Goal: Task Accomplishment & Management: Complete application form

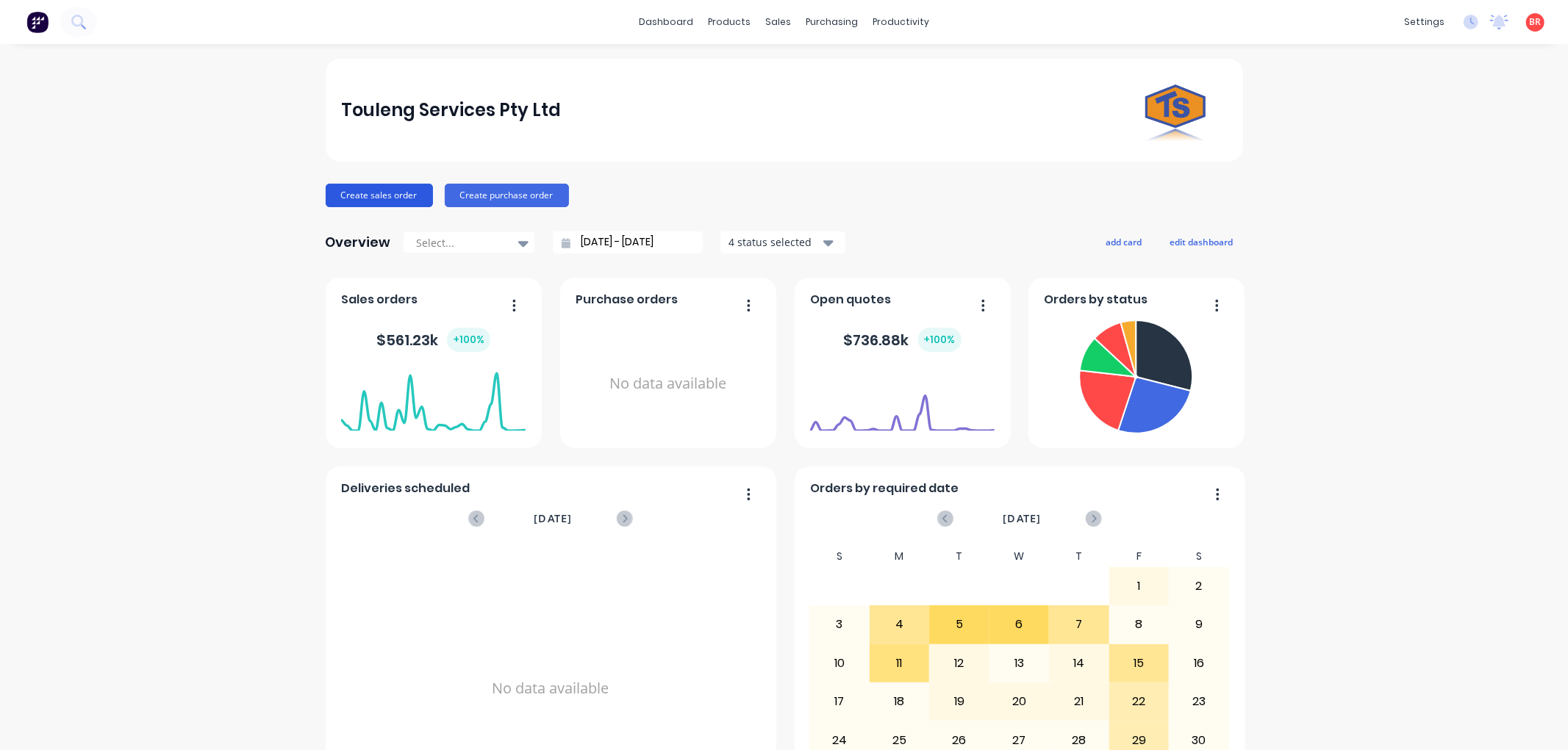
click at [371, 192] on button "Create sales order" at bounding box center [380, 195] width 107 height 23
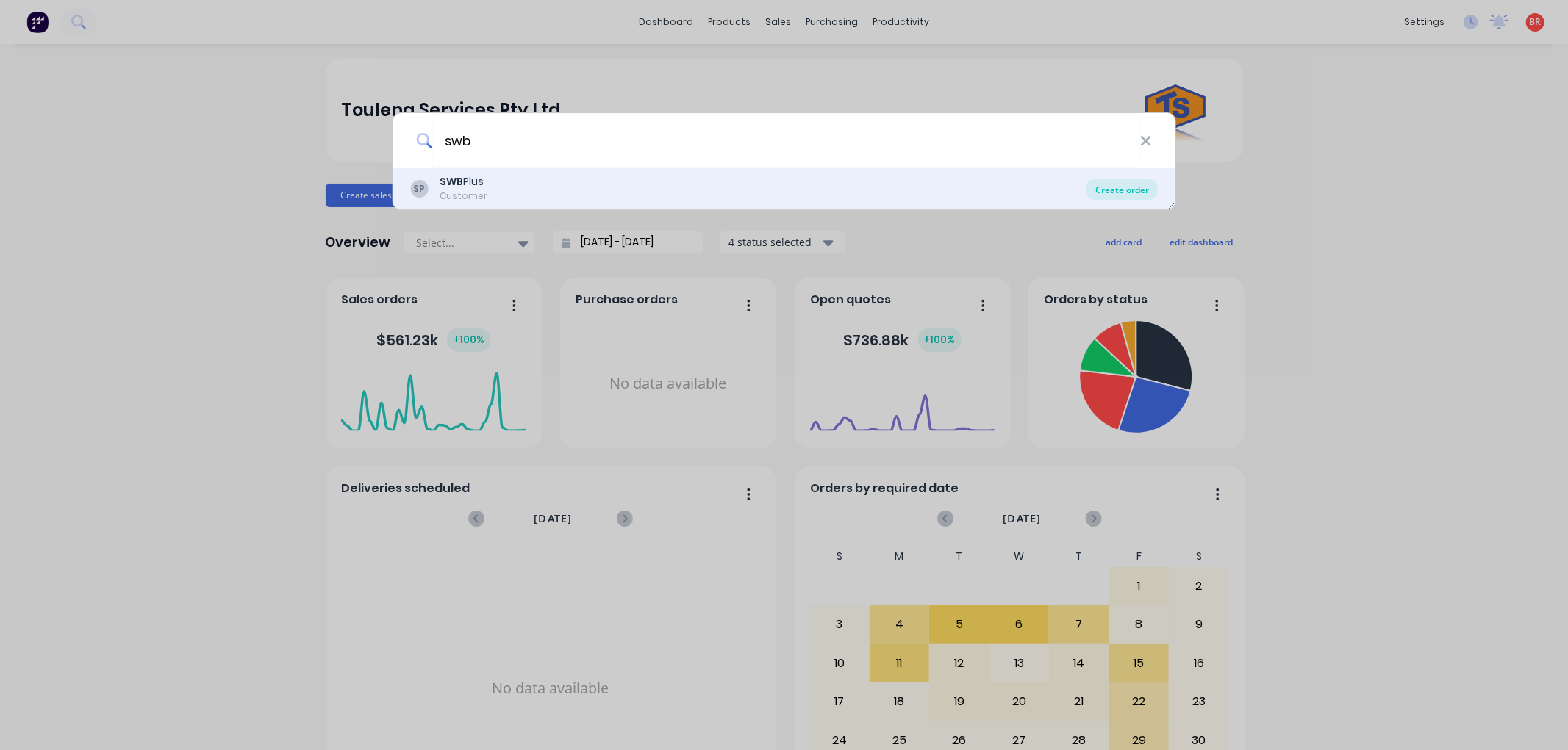
type input "swb"
click at [1114, 188] on div "Create order" at bounding box center [1122, 189] width 71 height 20
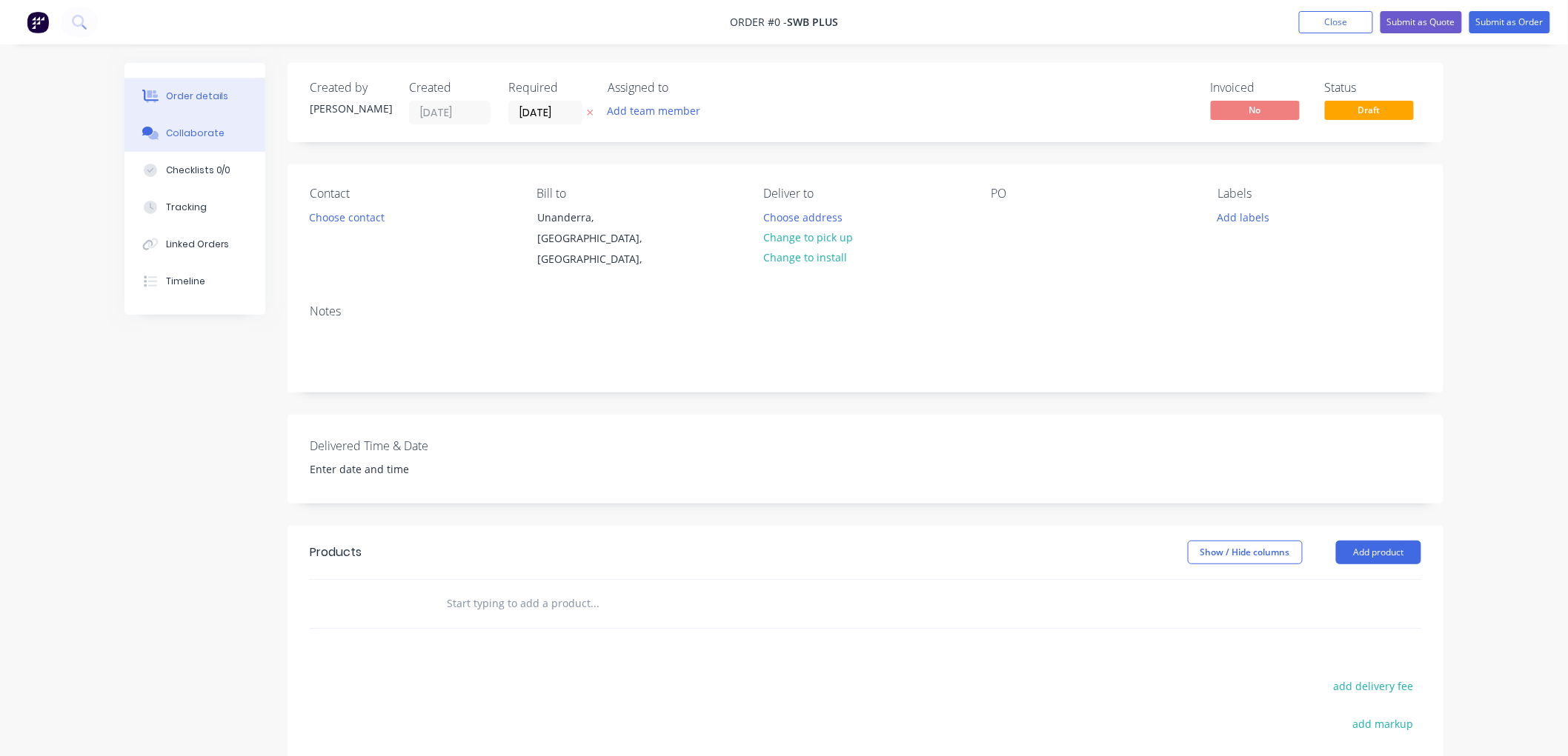
click at [181, 134] on div "Collaborate" at bounding box center [195, 133] width 59 height 13
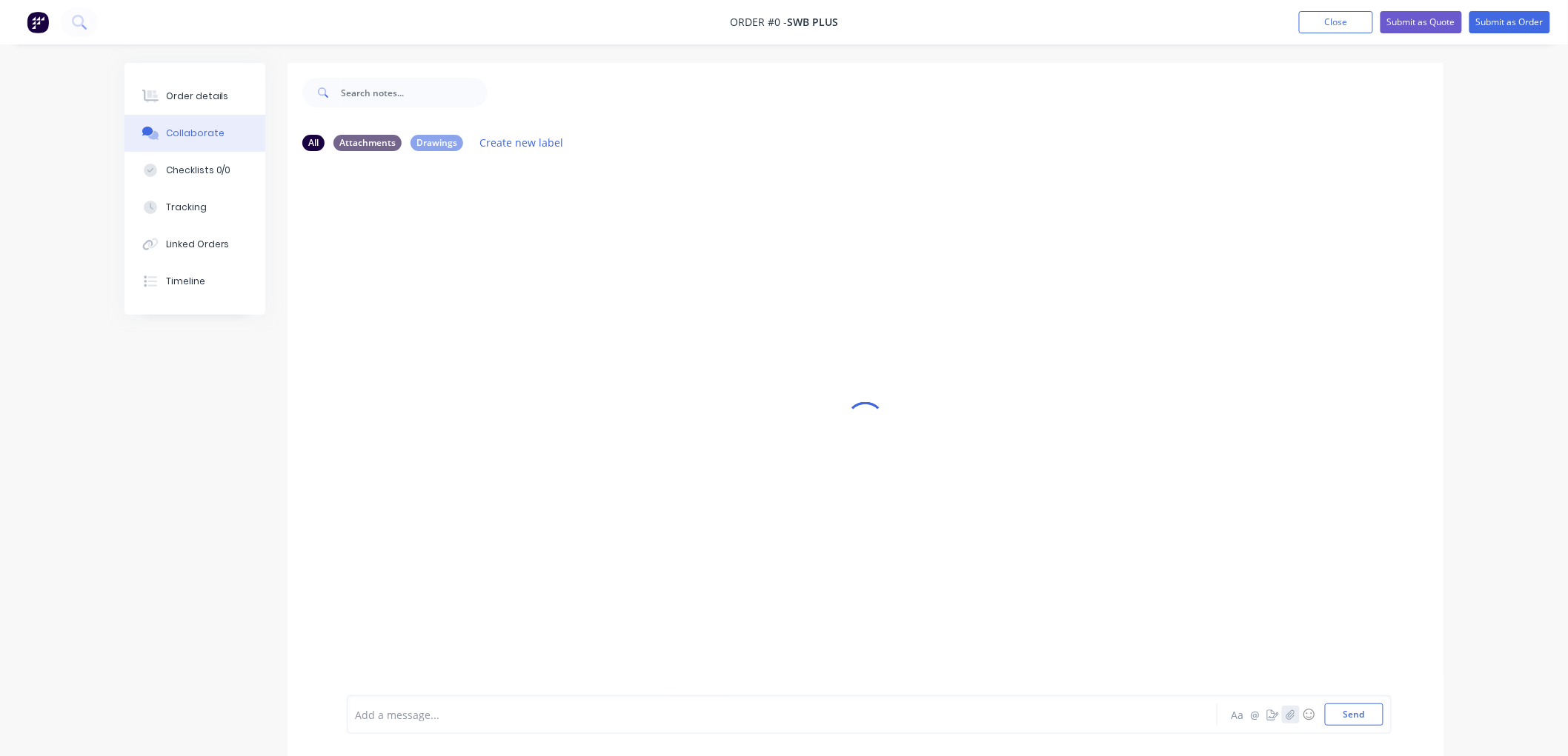
click at [1291, 711] on icon "button" at bounding box center [1290, 714] width 8 height 10
click at [1338, 712] on button "Send" at bounding box center [1354, 714] width 59 height 22
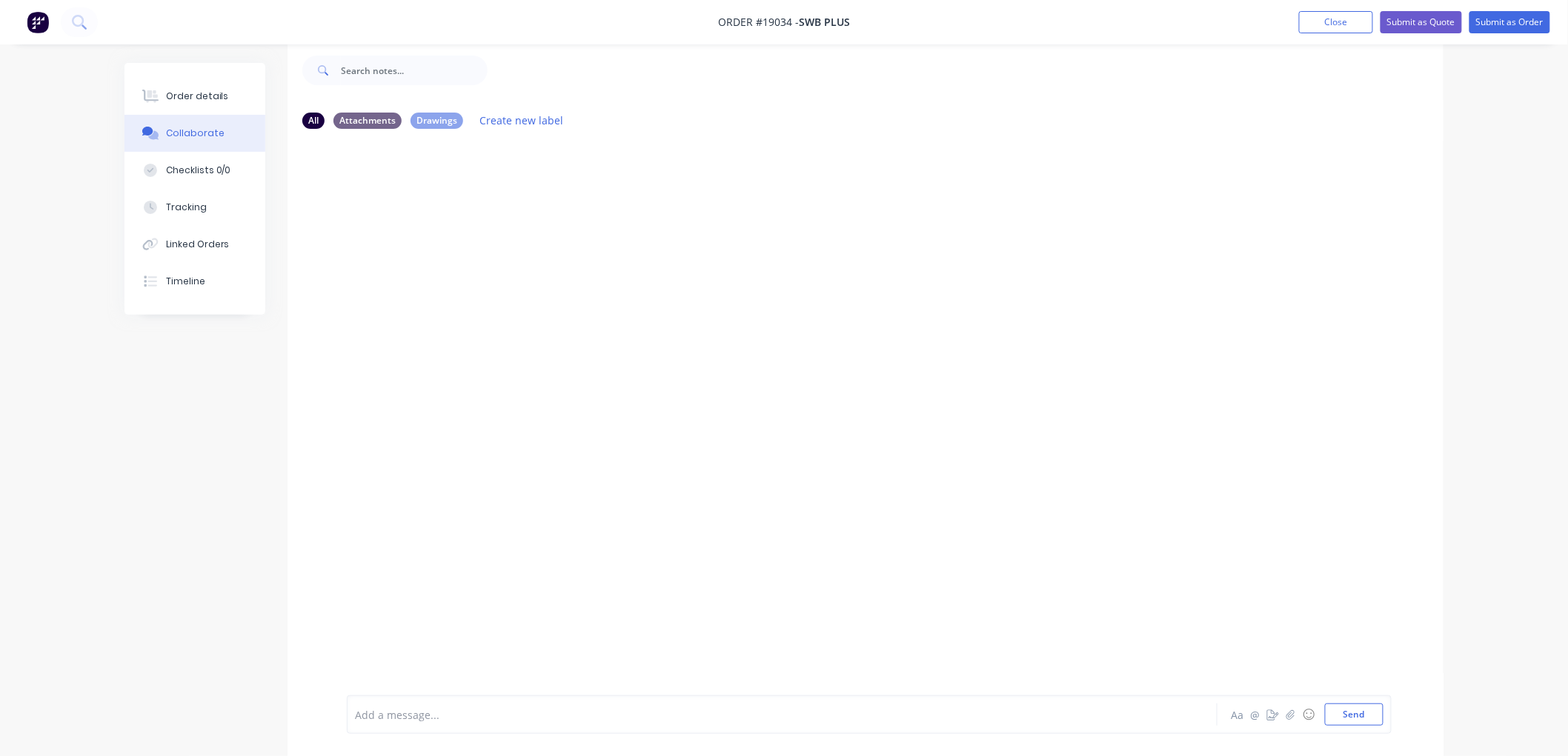
click at [178, 149] on button "Collaborate" at bounding box center [194, 133] width 141 height 37
click at [191, 171] on div "Checklists 0/0" at bounding box center [199, 170] width 66 height 13
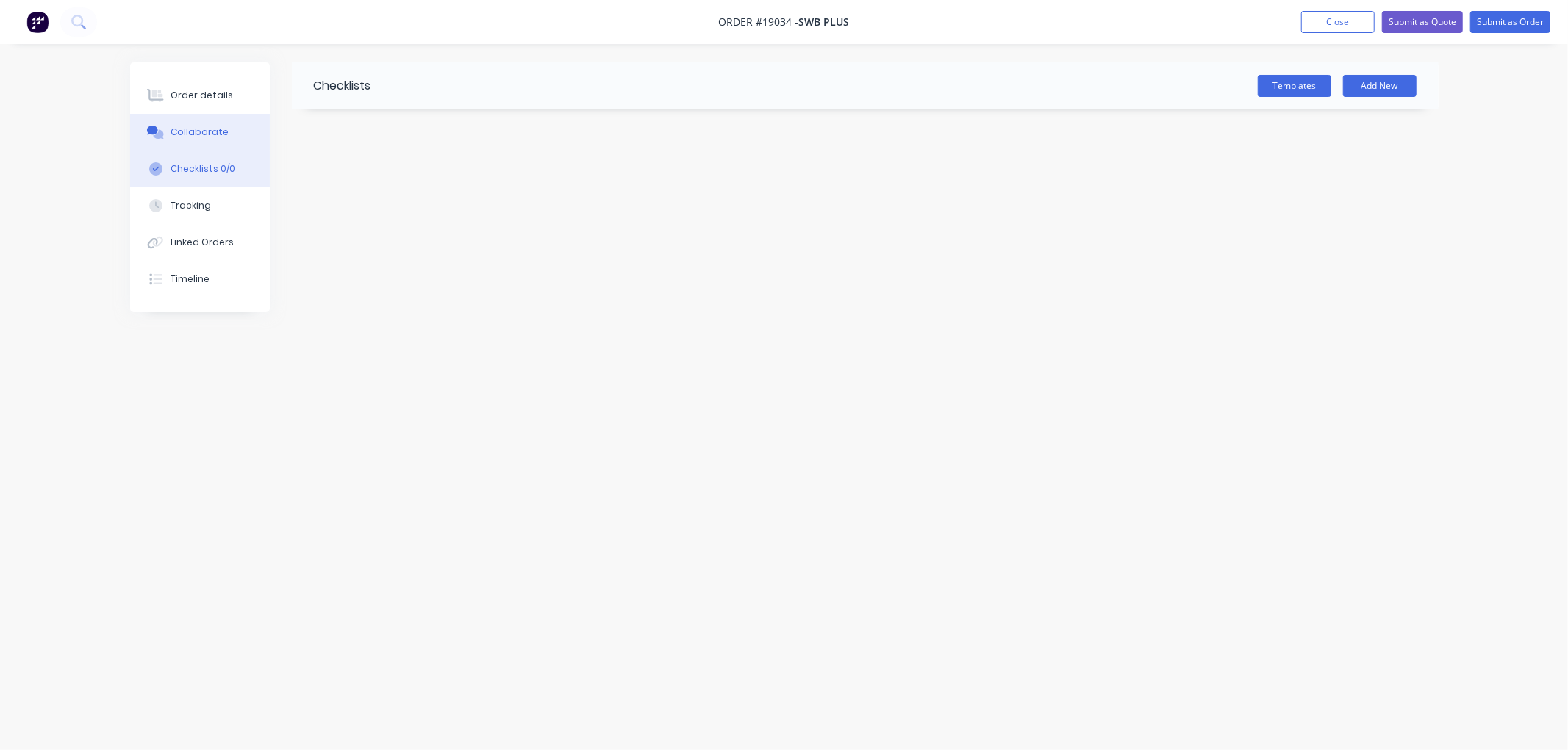
click at [189, 135] on div "Collaborate" at bounding box center [199, 132] width 58 height 13
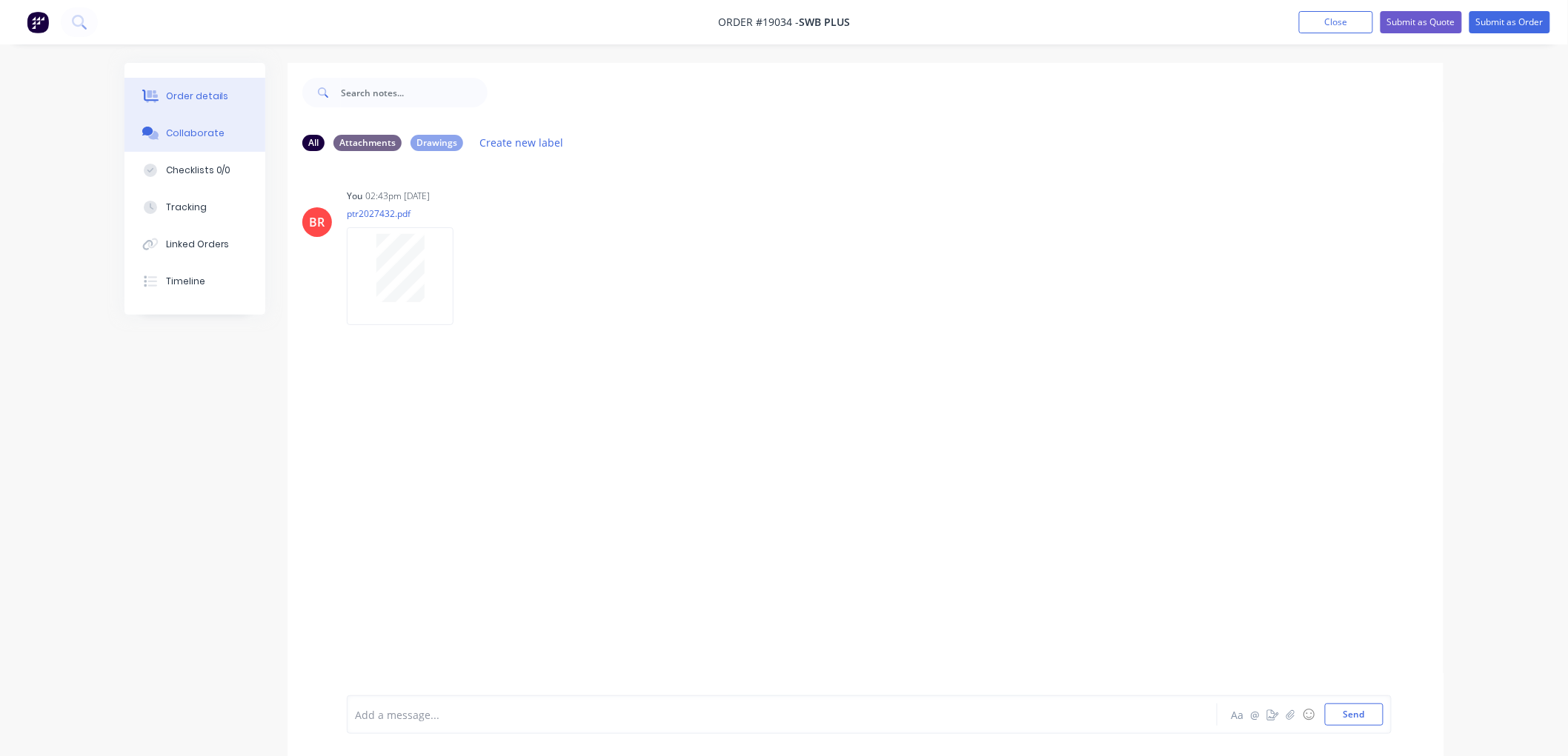
click at [193, 104] on button "Order details" at bounding box center [194, 96] width 141 height 37
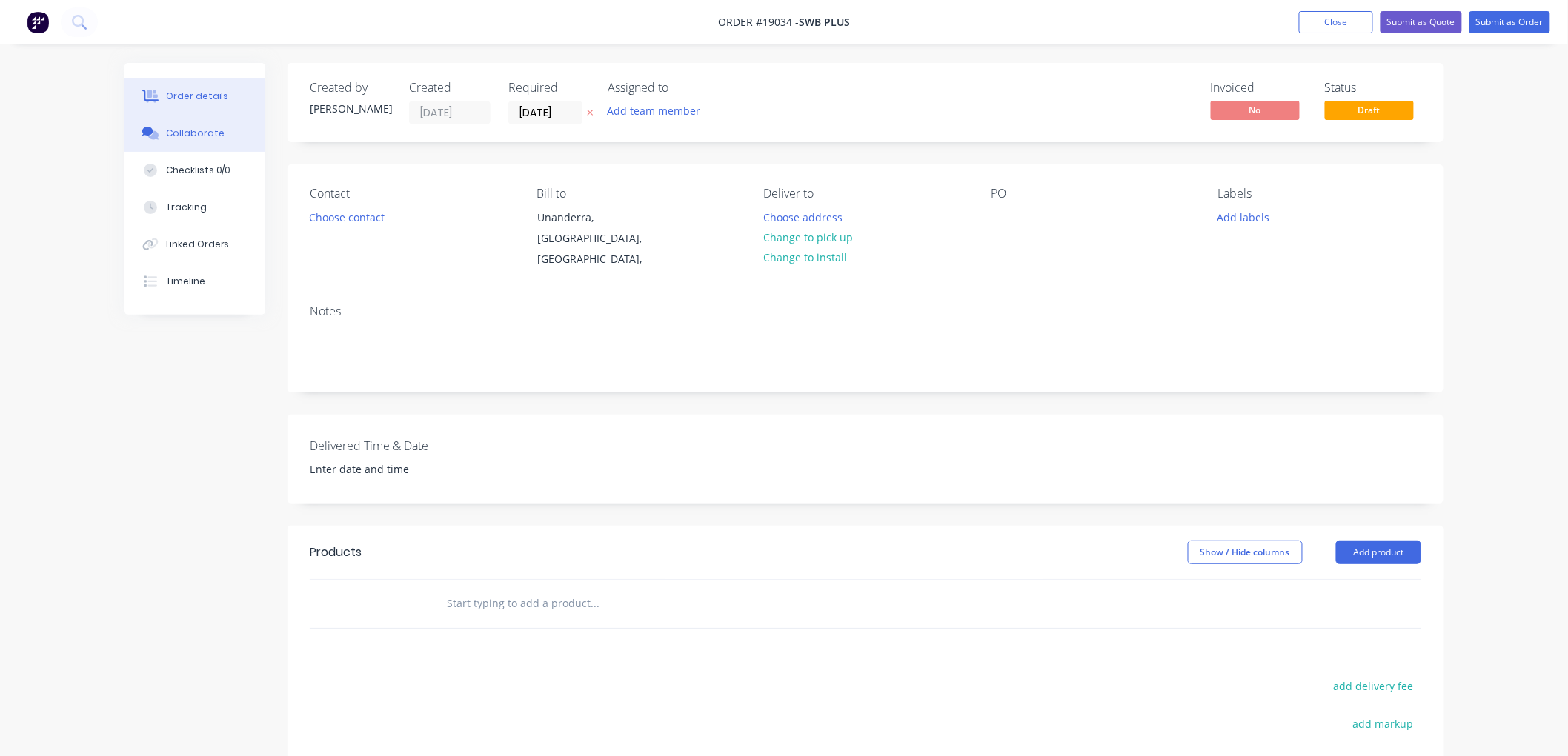
click at [207, 132] on div "Collaborate" at bounding box center [195, 133] width 59 height 13
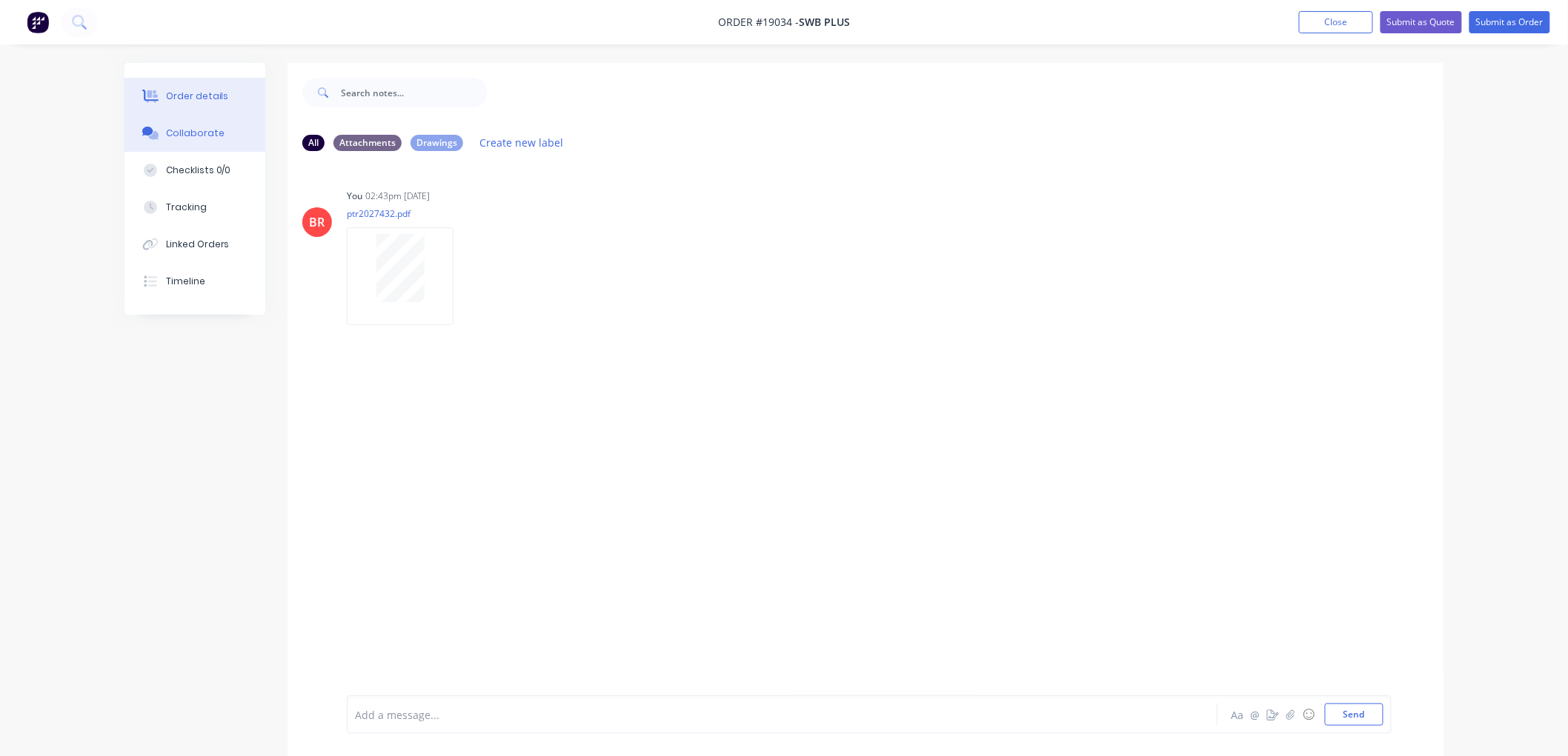
click at [165, 94] on button "Order details" at bounding box center [194, 96] width 141 height 37
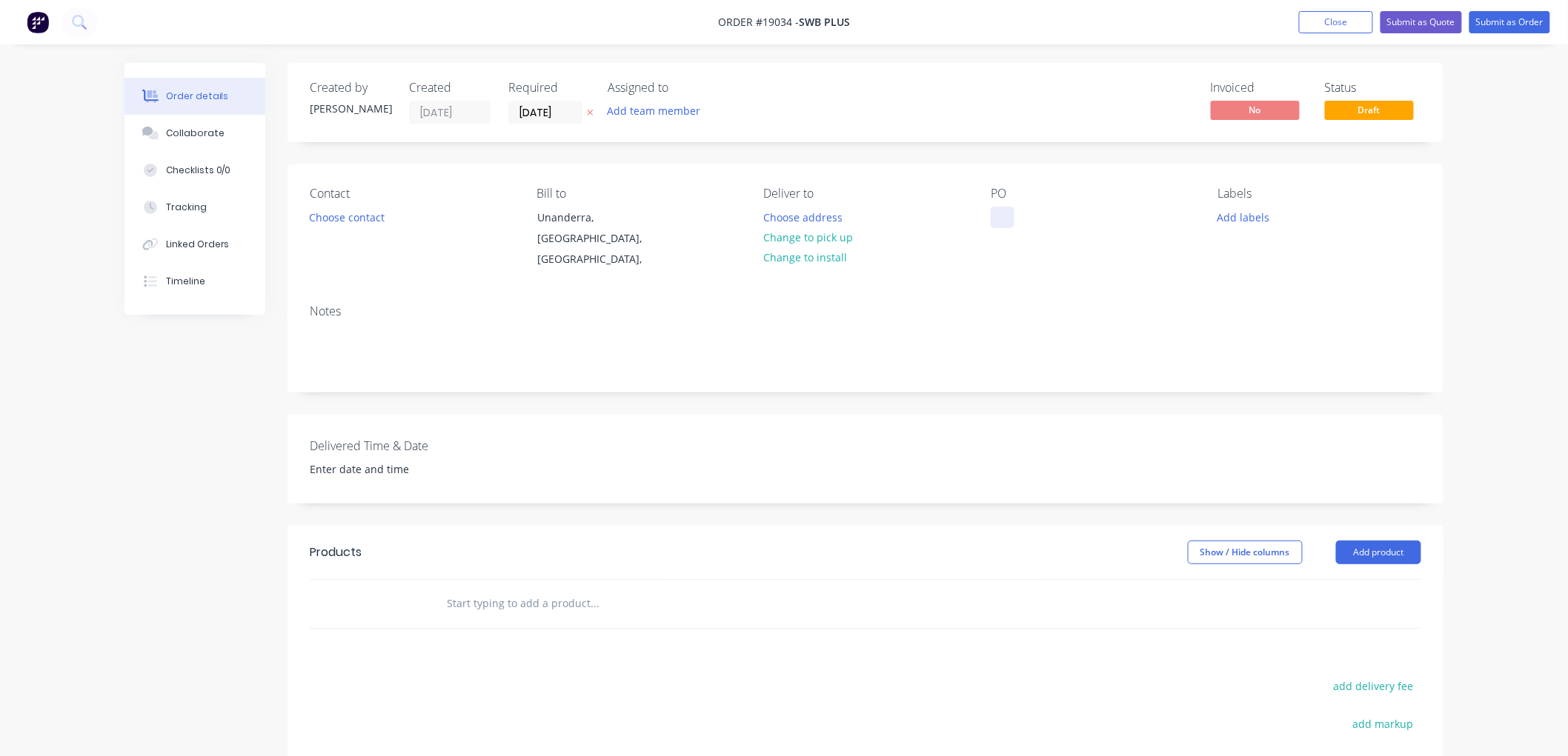
click at [998, 213] on div at bounding box center [1002, 217] width 24 height 21
paste div
click at [338, 216] on button "Choose contact" at bounding box center [348, 216] width 91 height 20
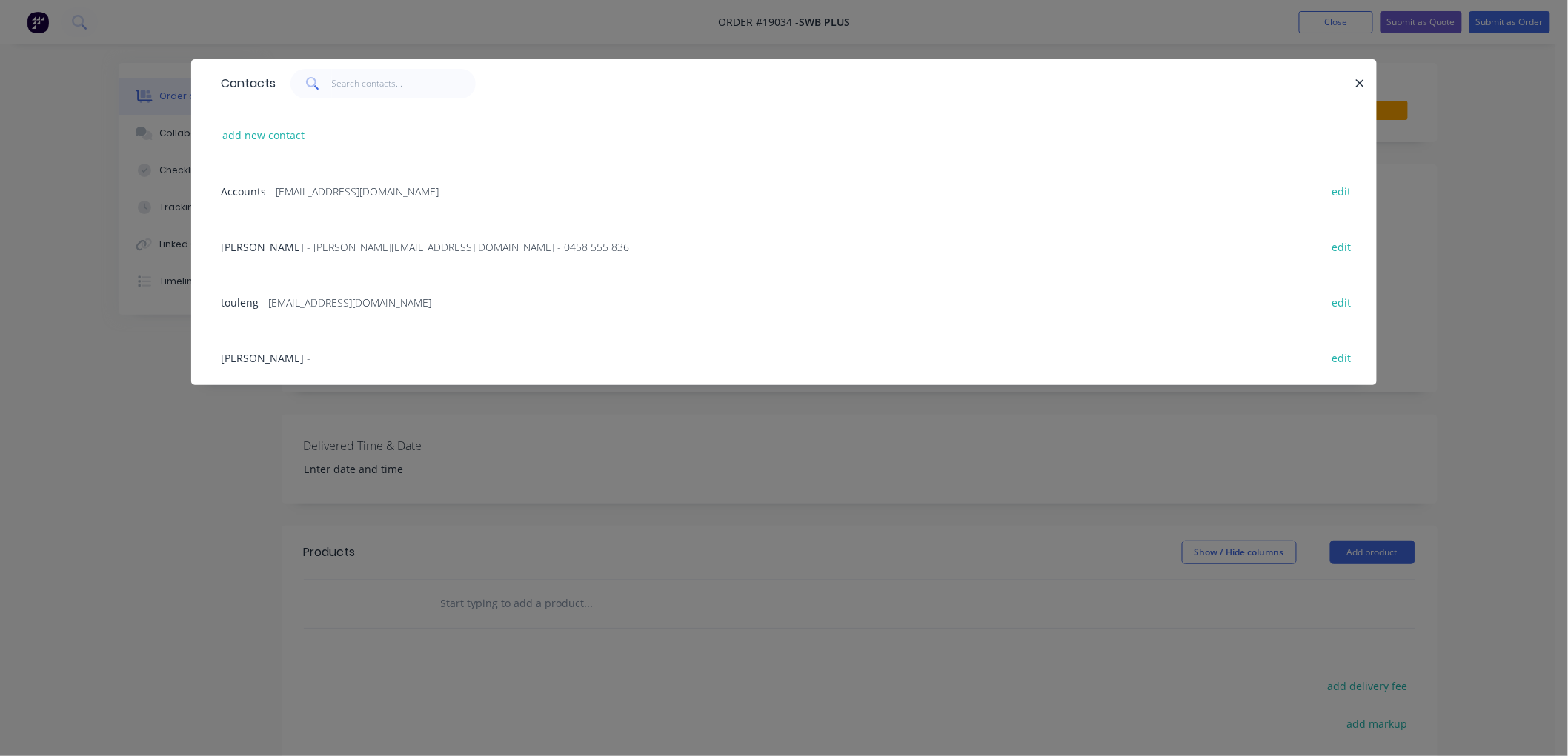
click at [326, 248] on span "- [PERSON_NAME][EMAIL_ADDRESS][DOMAIN_NAME] - 0458 555 836" at bounding box center [467, 247] width 322 height 14
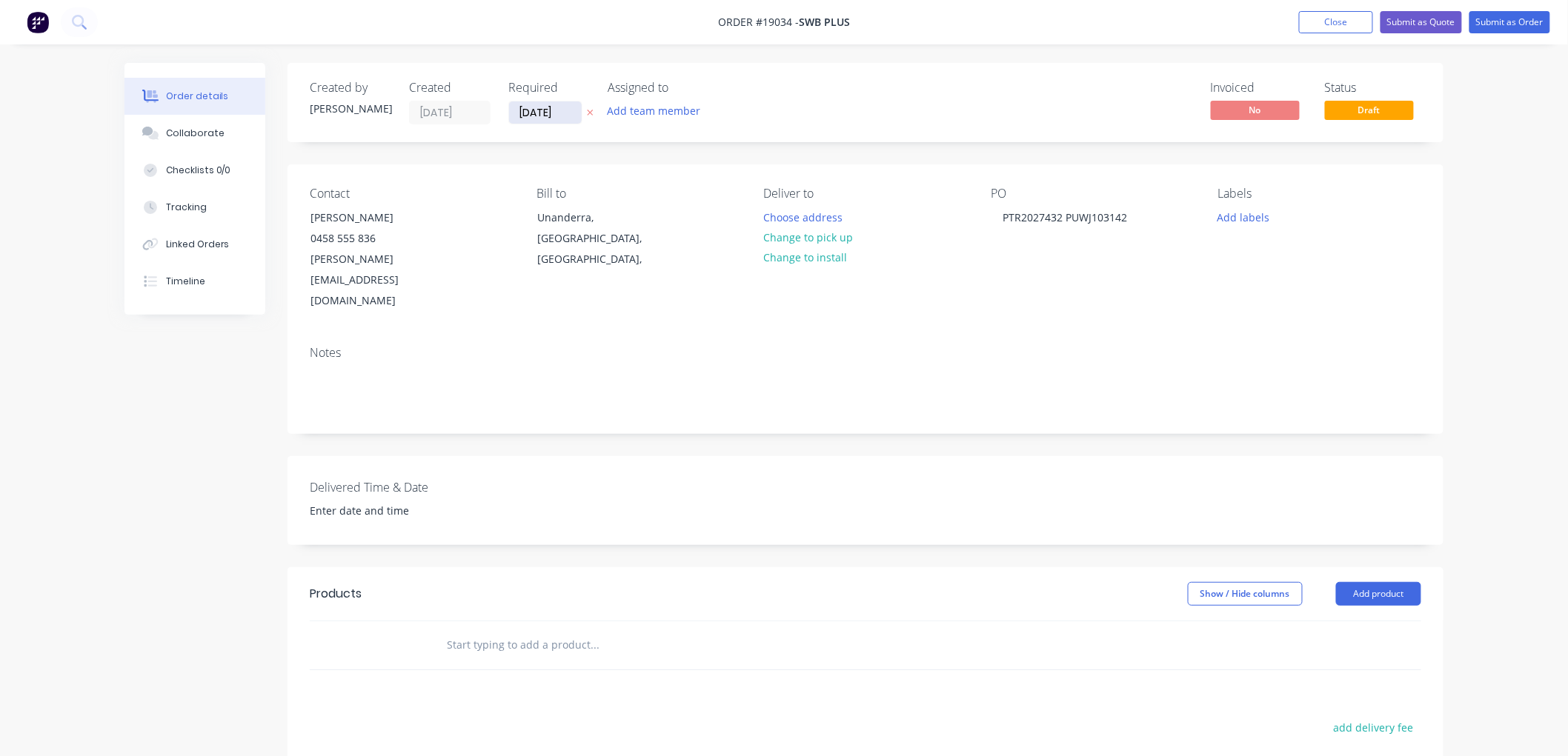
click at [560, 121] on input "[DATE]" at bounding box center [545, 112] width 72 height 22
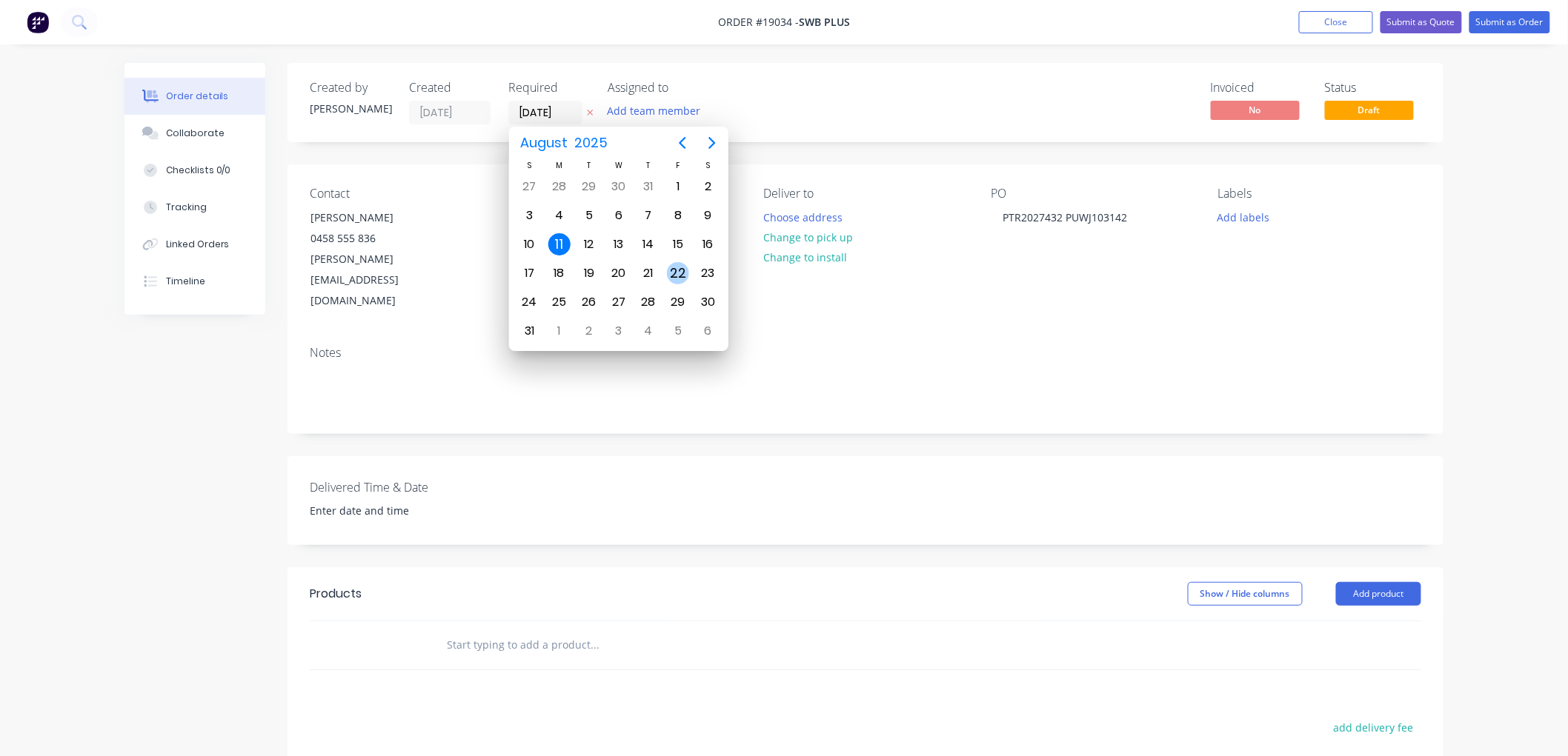
click at [679, 277] on div "22" at bounding box center [678, 273] width 22 height 22
type input "[DATE]"
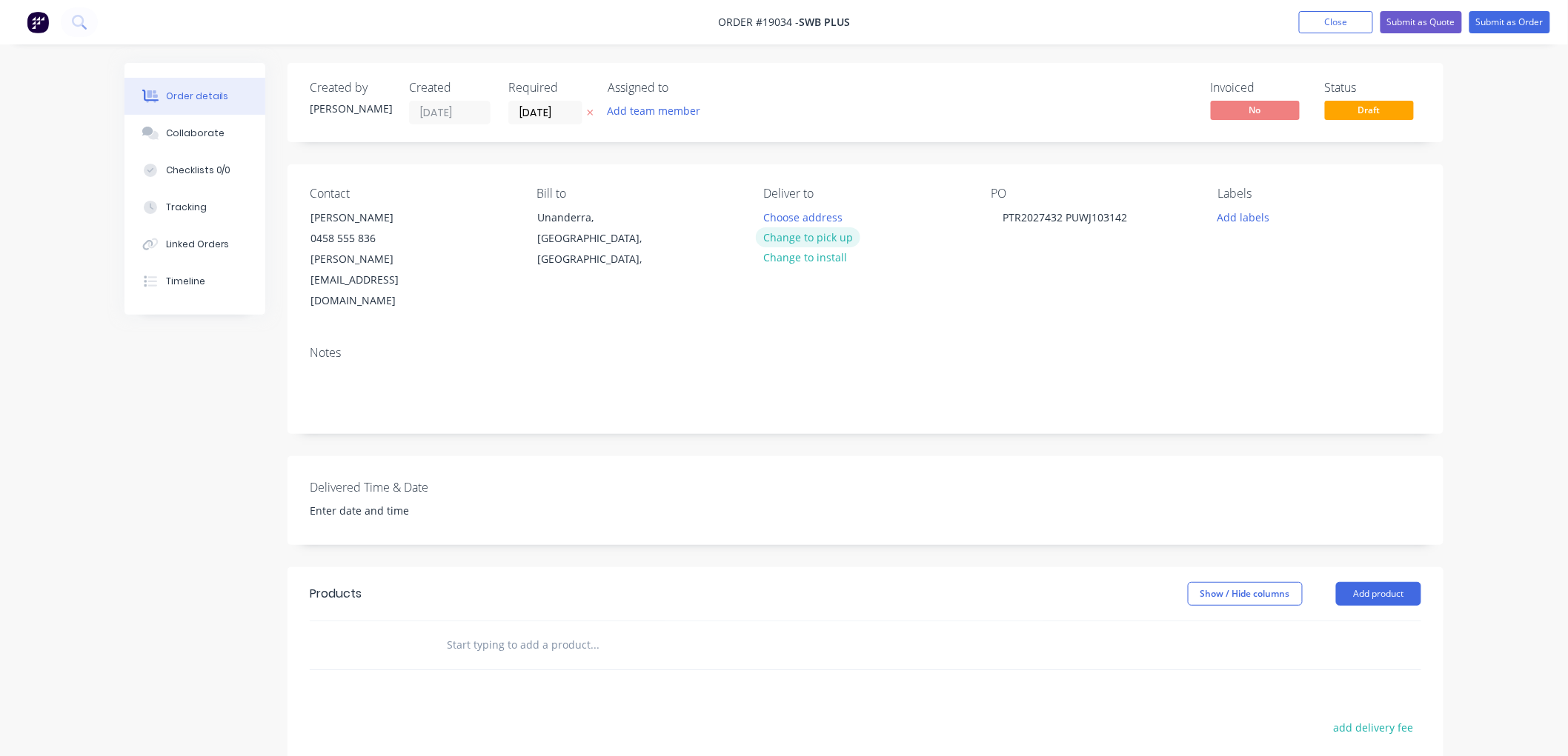
click at [815, 235] on button "Change to pick up" at bounding box center [808, 237] width 105 height 20
click at [563, 630] on input "text" at bounding box center [594, 645] width 297 height 30
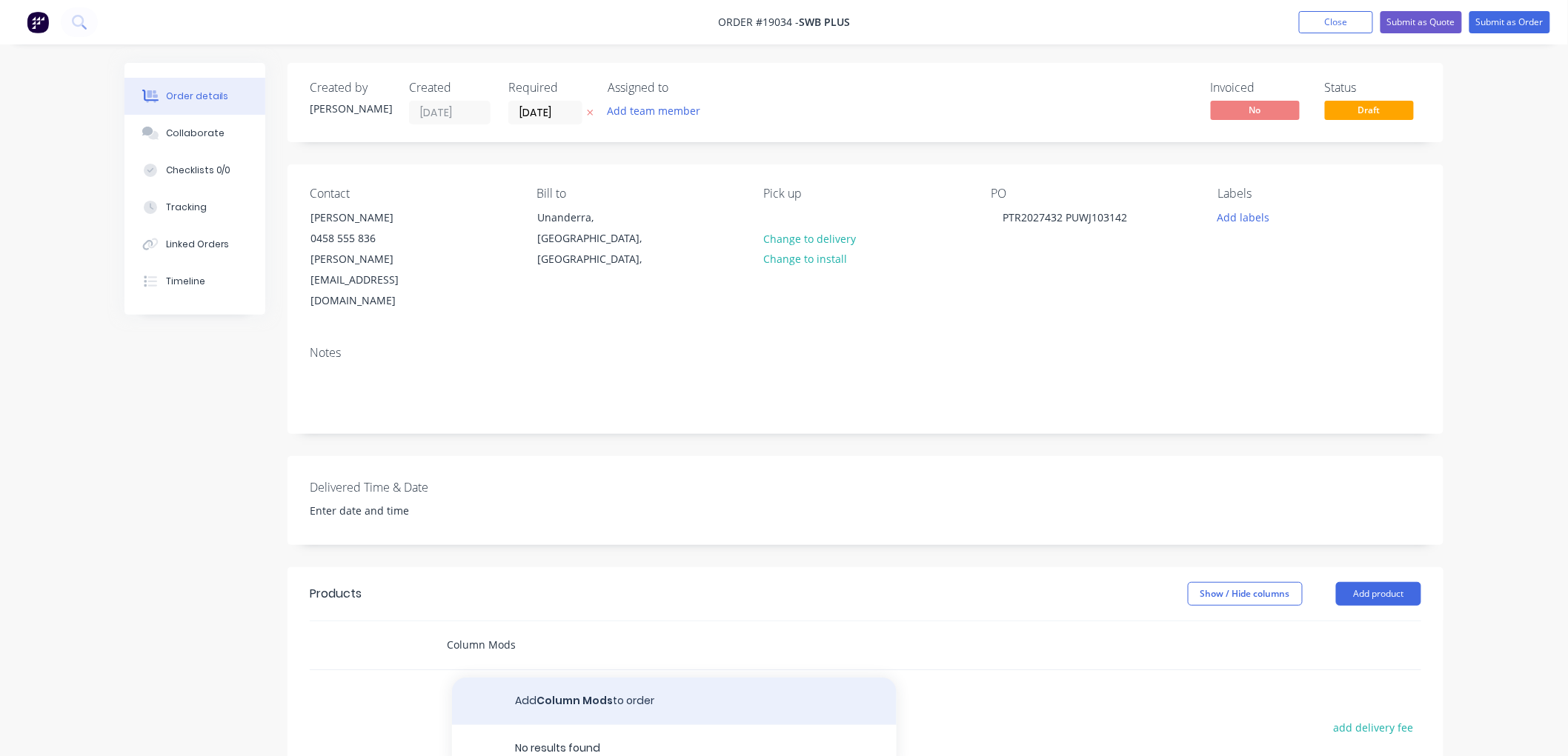
type input "Column Mods"
click at [572, 678] on button "Add Column Mods to order" at bounding box center [674, 701] width 444 height 47
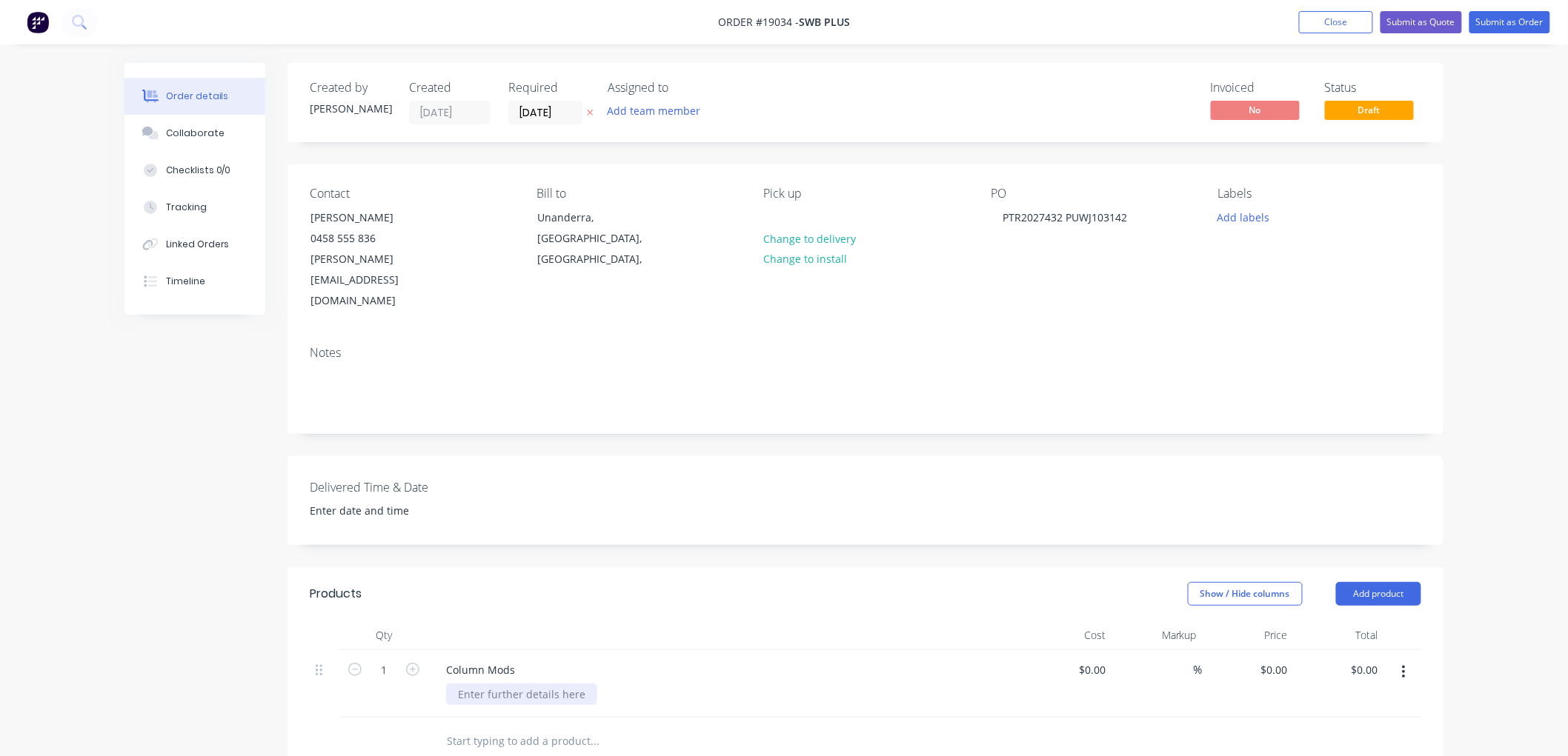
click at [493, 684] on div at bounding box center [521, 694] width 151 height 21
paste div
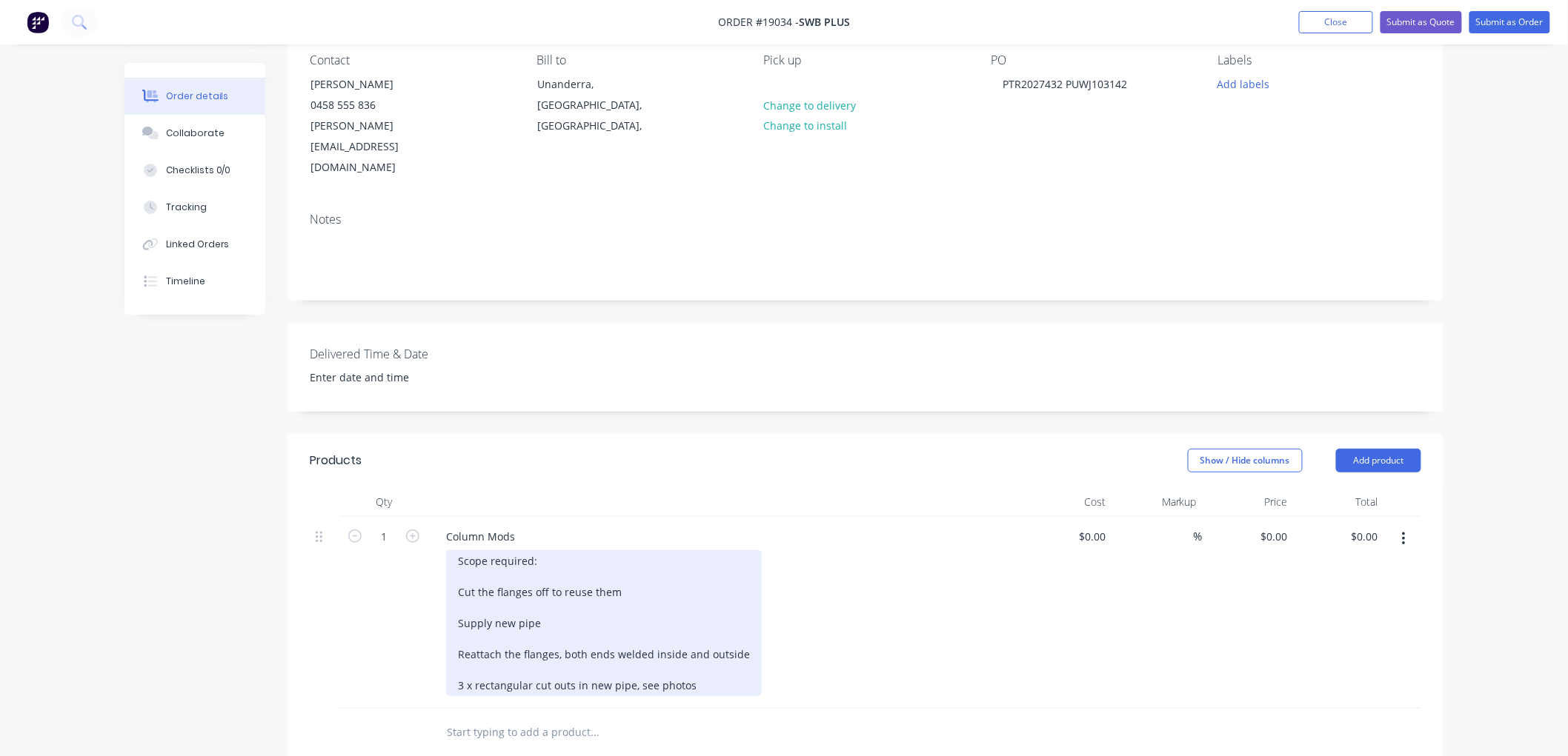
scroll to position [165, 0]
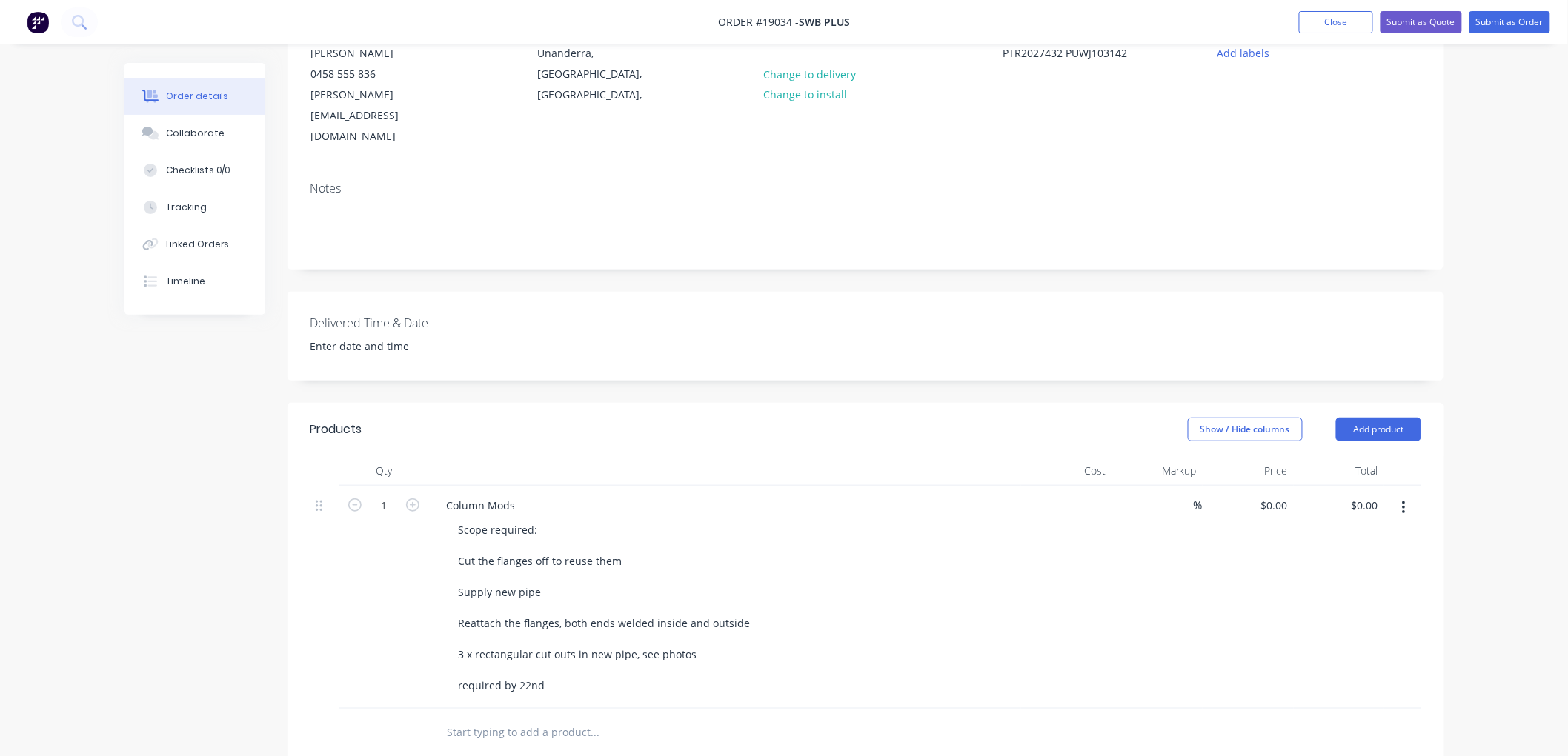
click at [1087, 486] on div "$0.00" at bounding box center [1066, 597] width 91 height 223
type input "$1,874.00"
click at [1508, 306] on div "Order details Collaborate Checklists 0/0 Tracking Linked Orders Timeline Order …" at bounding box center [784, 485] width 1568 height 1299
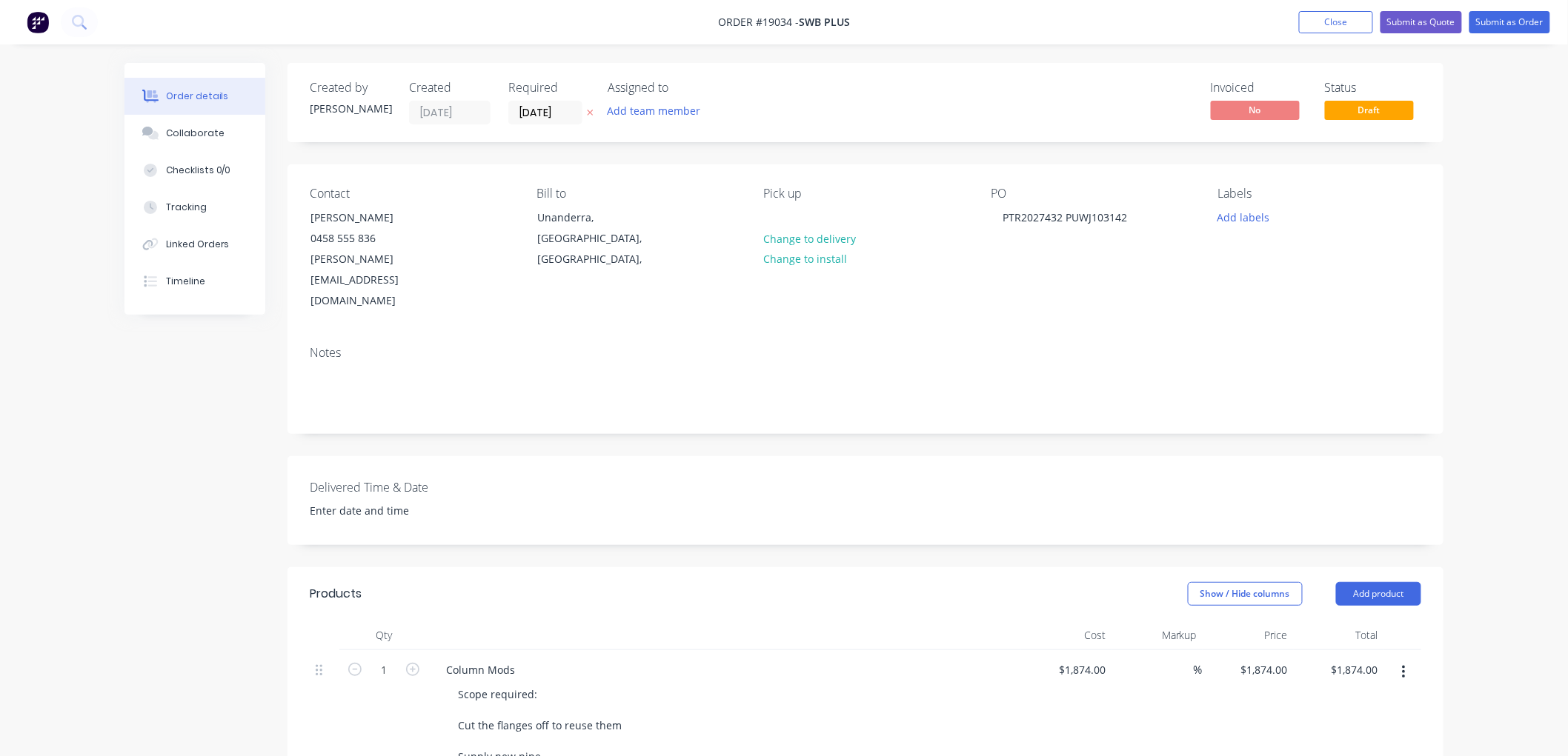
scroll to position [82, 0]
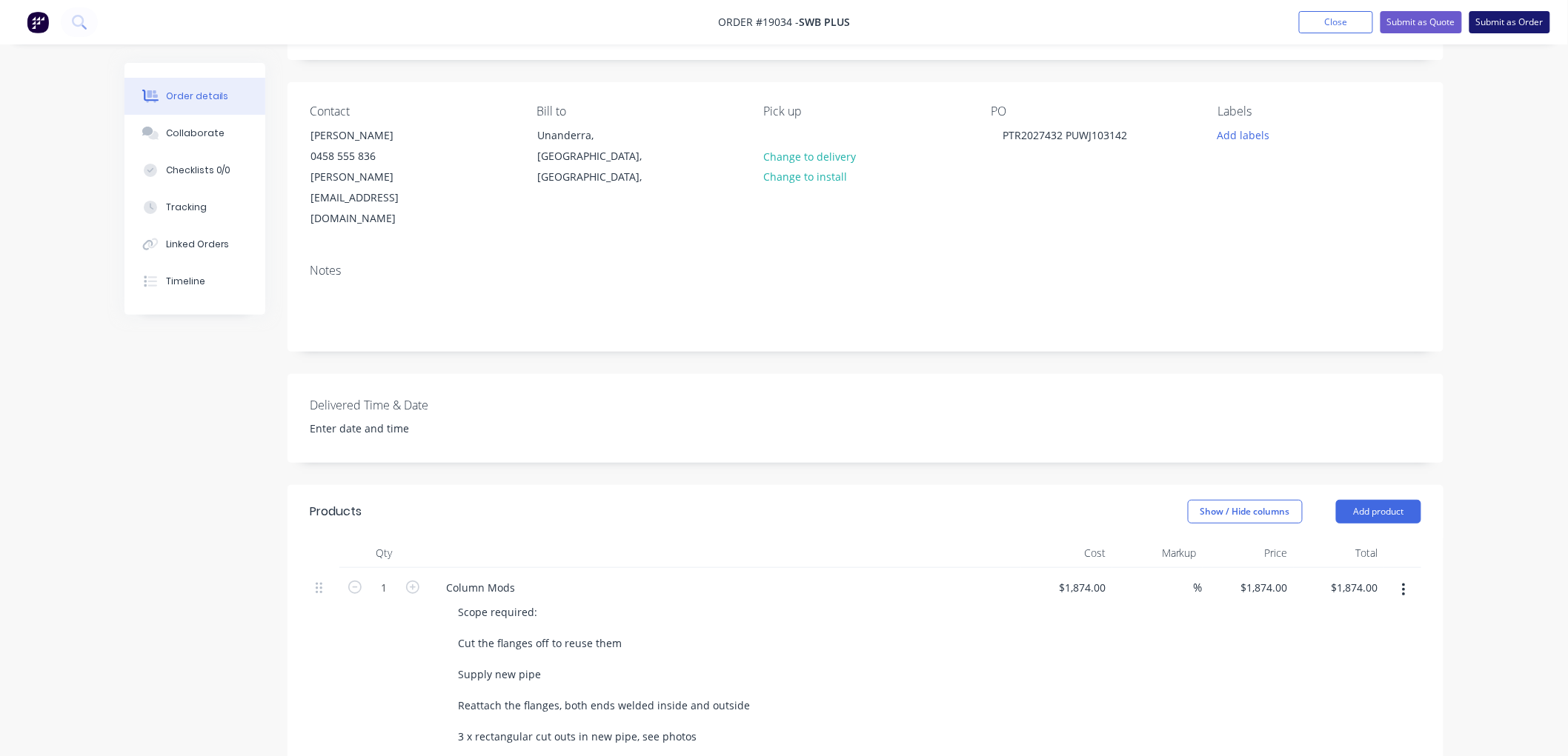
click at [1493, 21] on button "Submit as Order" at bounding box center [1509, 22] width 81 height 22
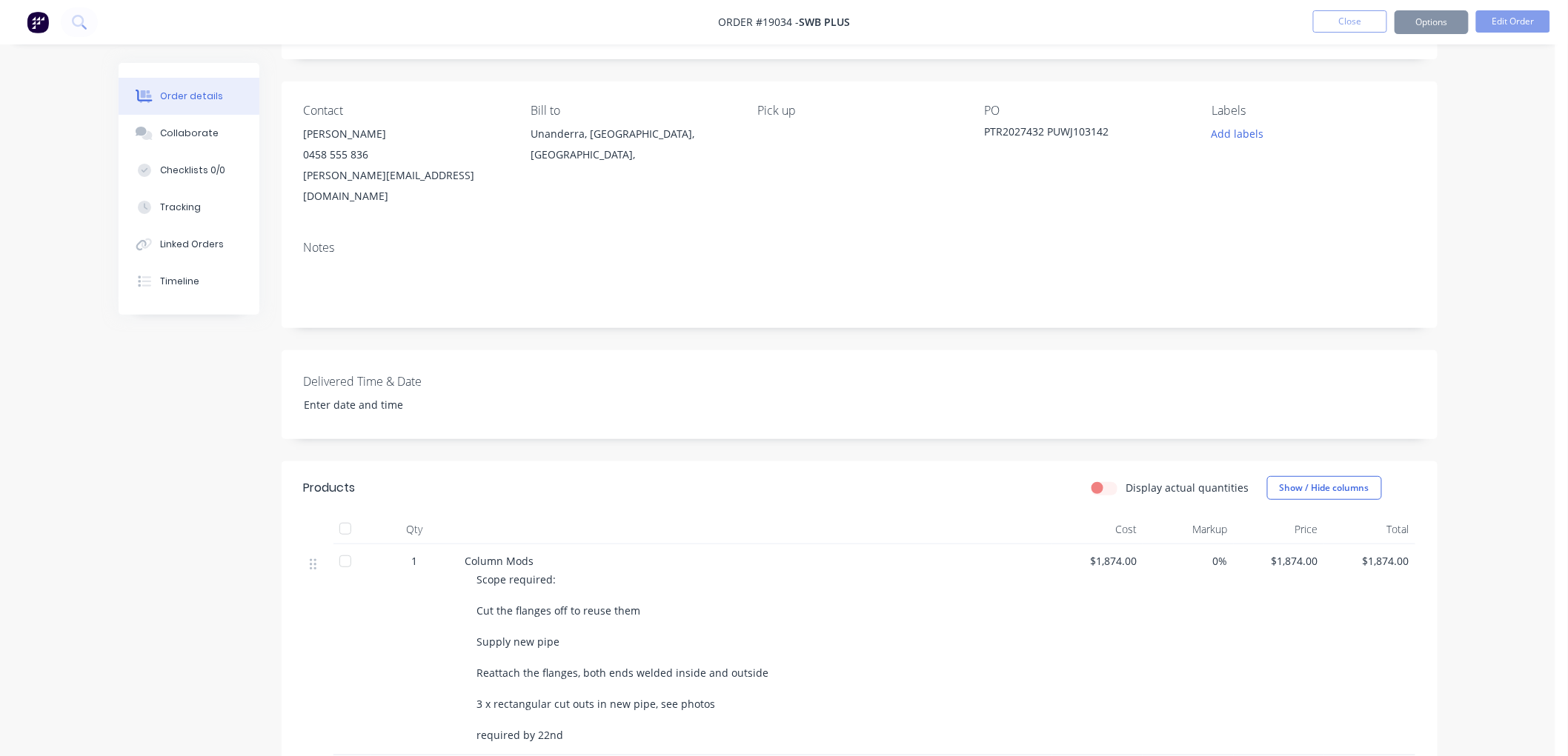
scroll to position [0, 0]
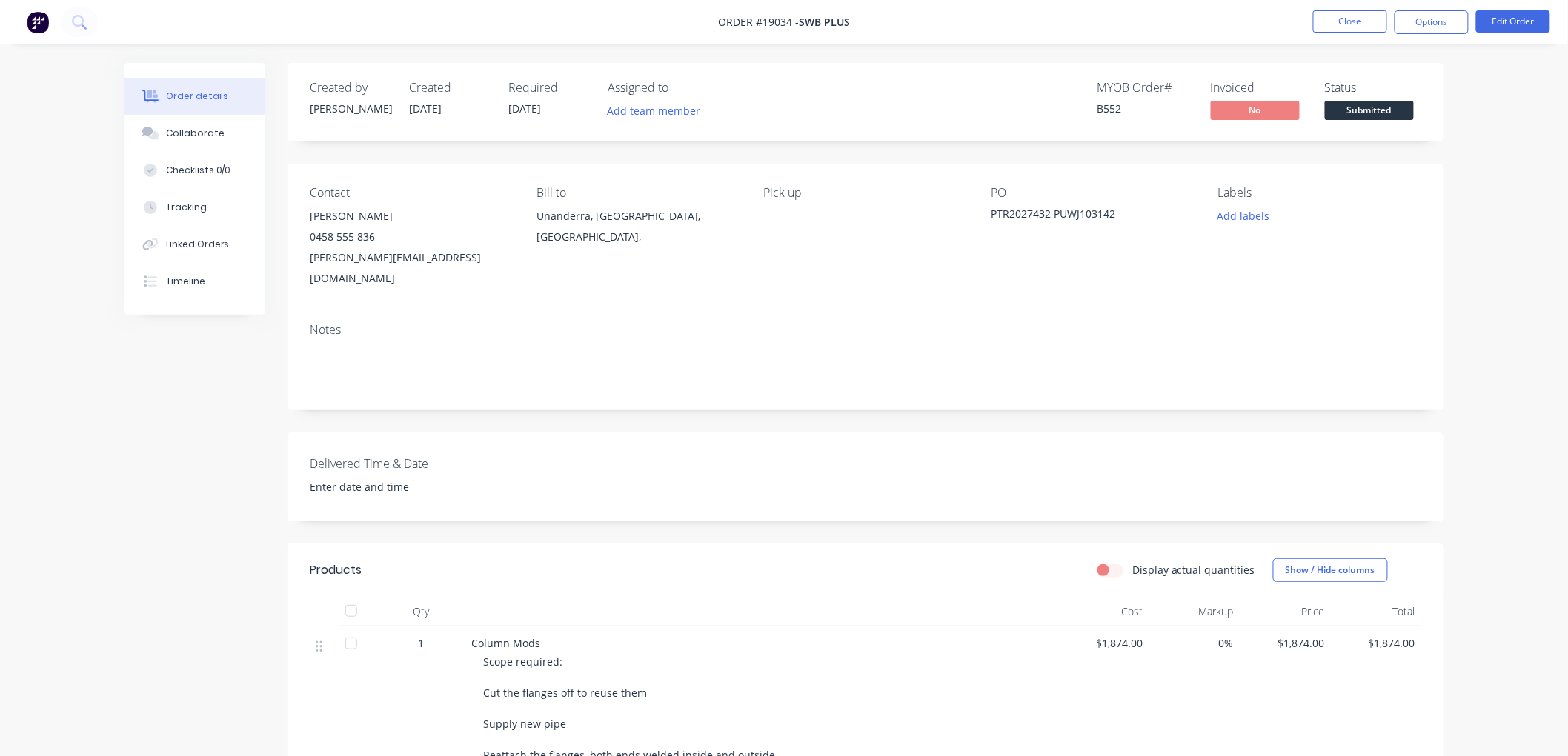
click at [1351, 107] on span "Submitted" at bounding box center [1369, 110] width 89 height 18
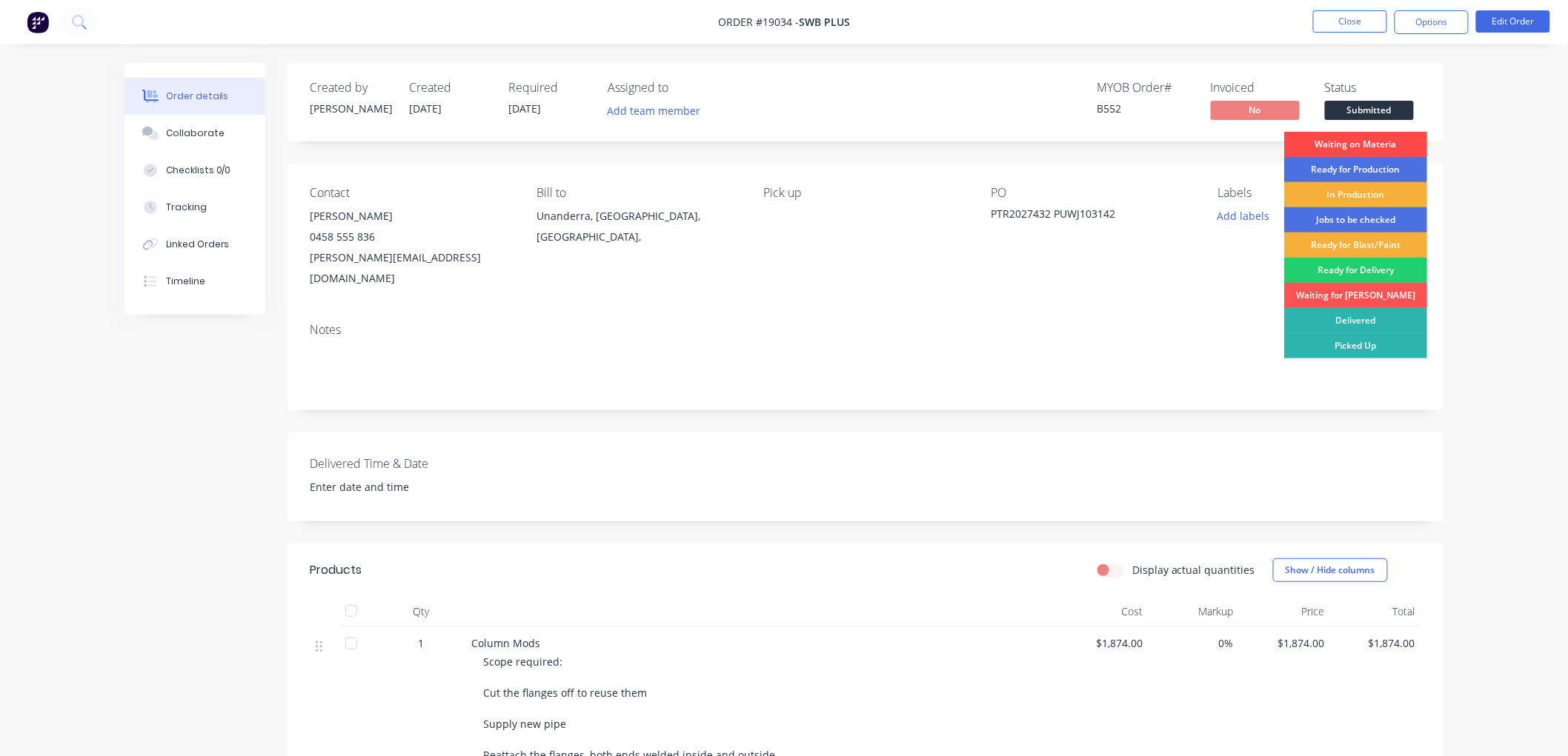
click at [1354, 145] on div "Waiting on Materia" at bounding box center [1355, 144] width 143 height 25
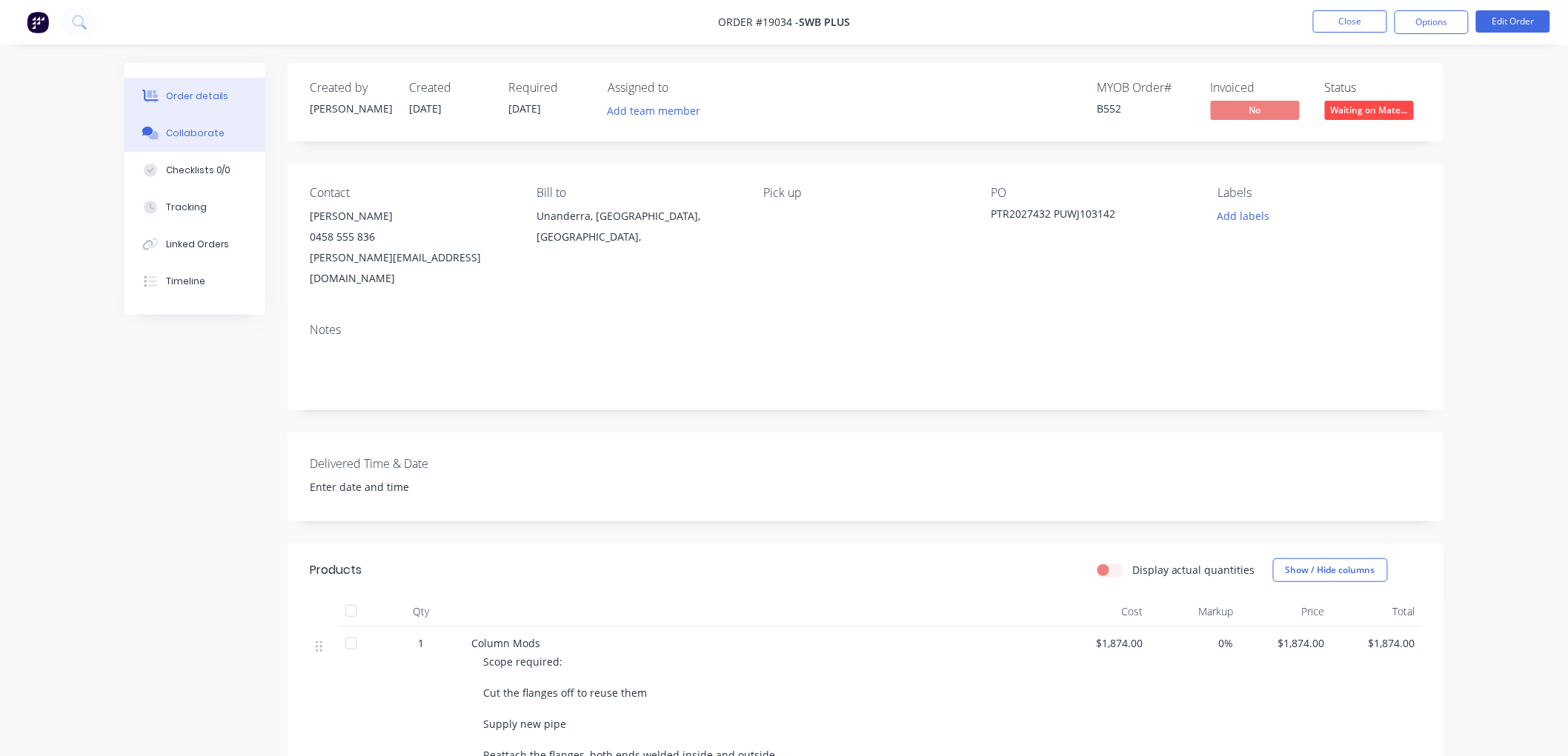
click at [203, 133] on div "Collaborate" at bounding box center [195, 133] width 59 height 13
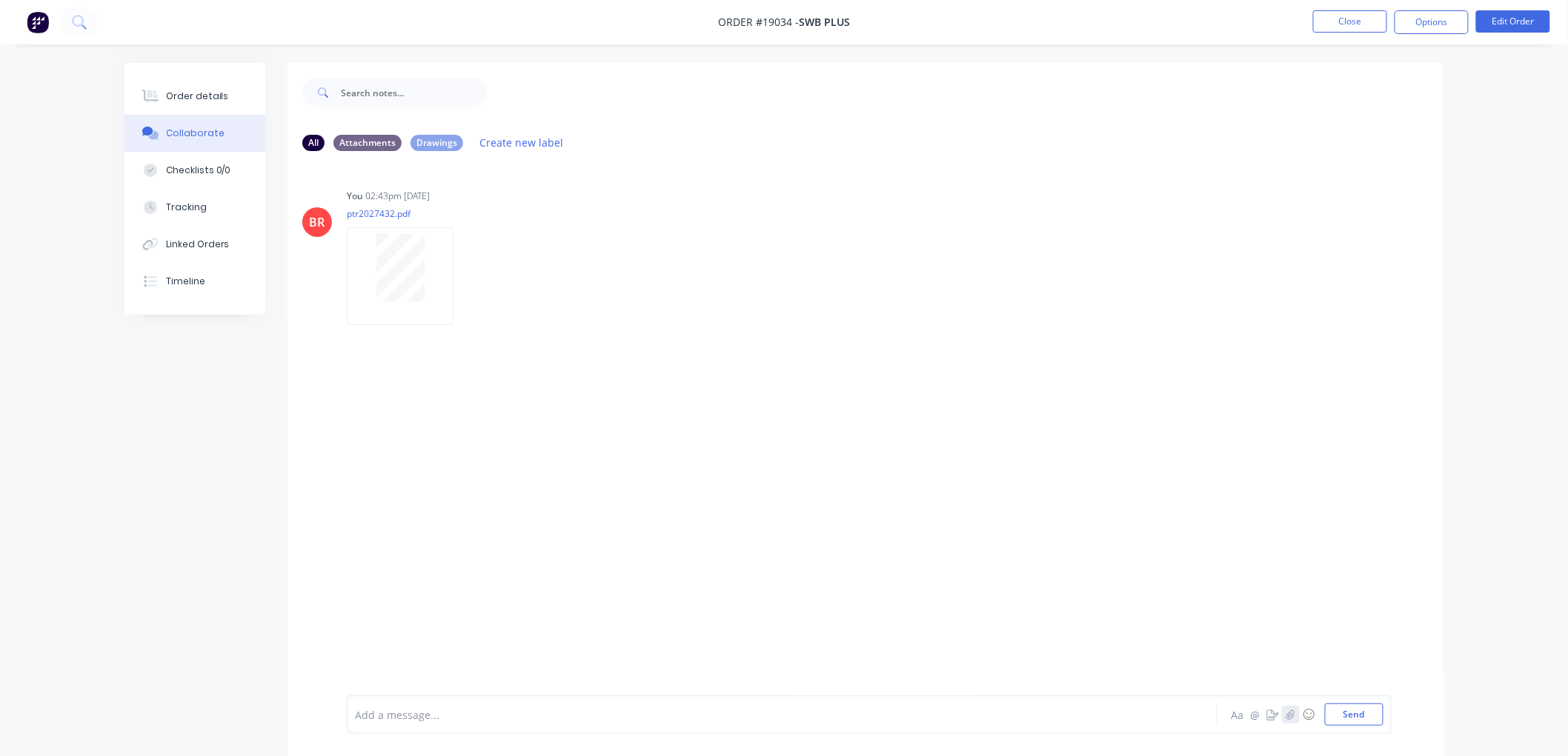
click at [1292, 716] on icon "button" at bounding box center [1291, 715] width 9 height 11
click at [1354, 713] on button "Send" at bounding box center [1354, 714] width 59 height 22
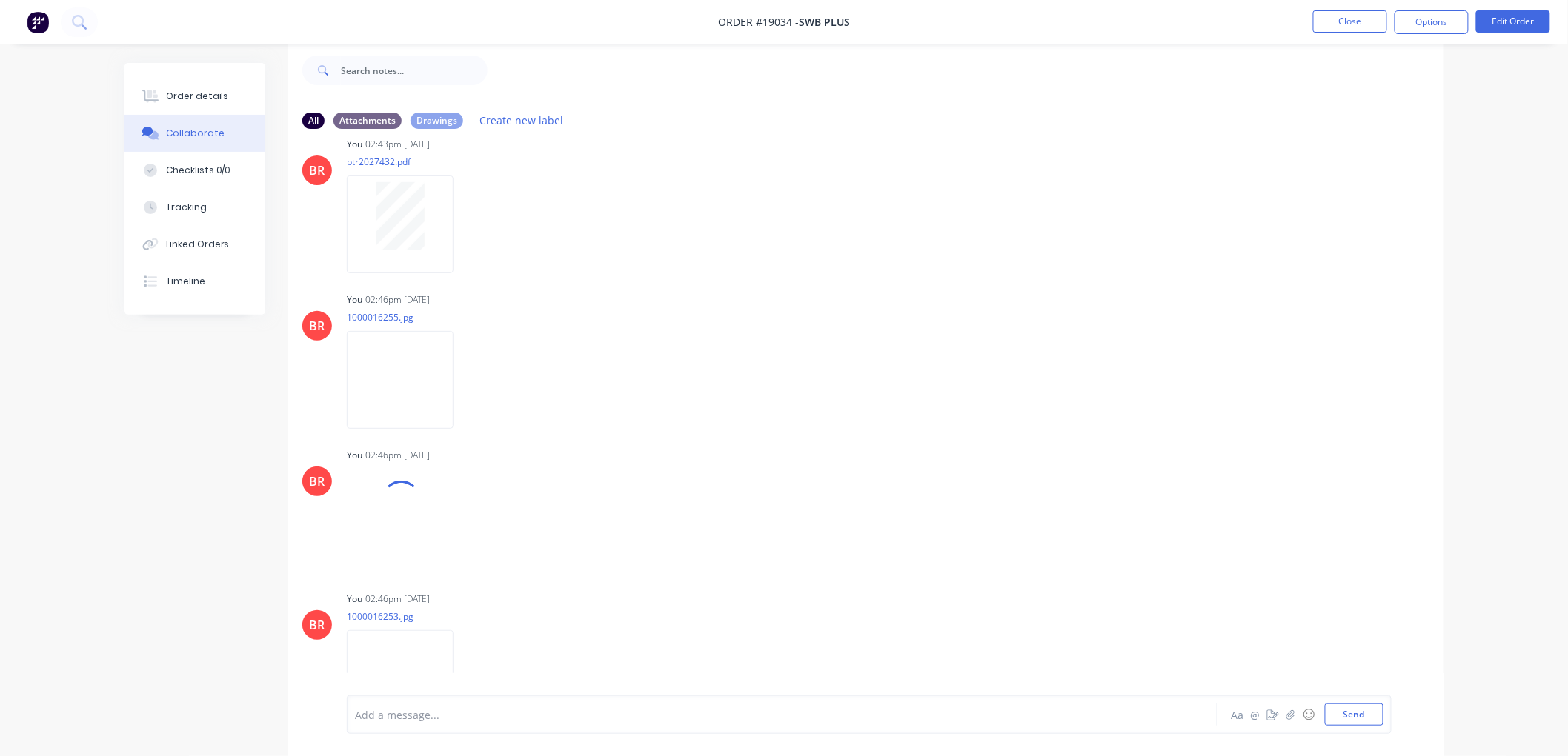
scroll to position [82, 0]
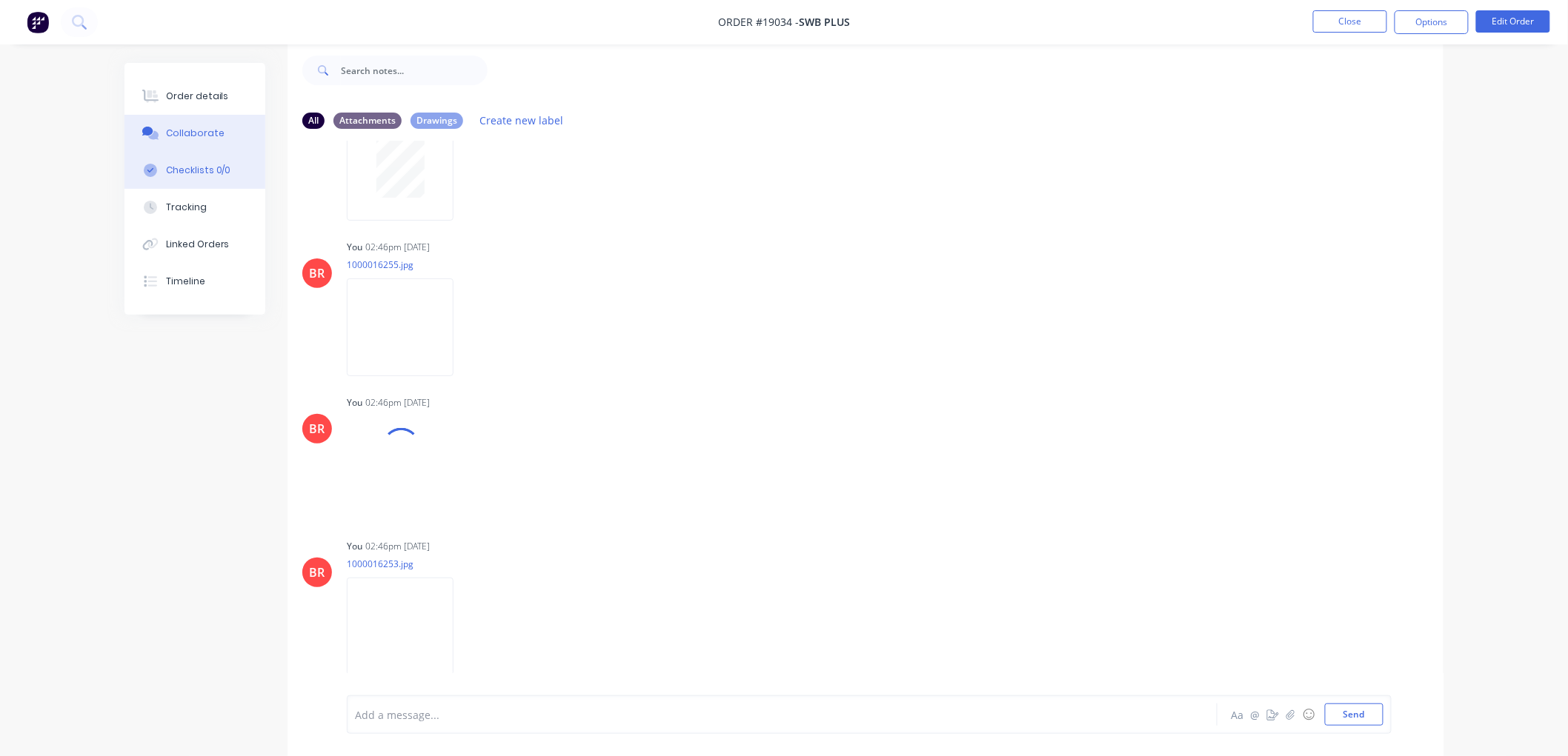
click at [186, 158] on button "Checklists 0/0" at bounding box center [194, 170] width 141 height 37
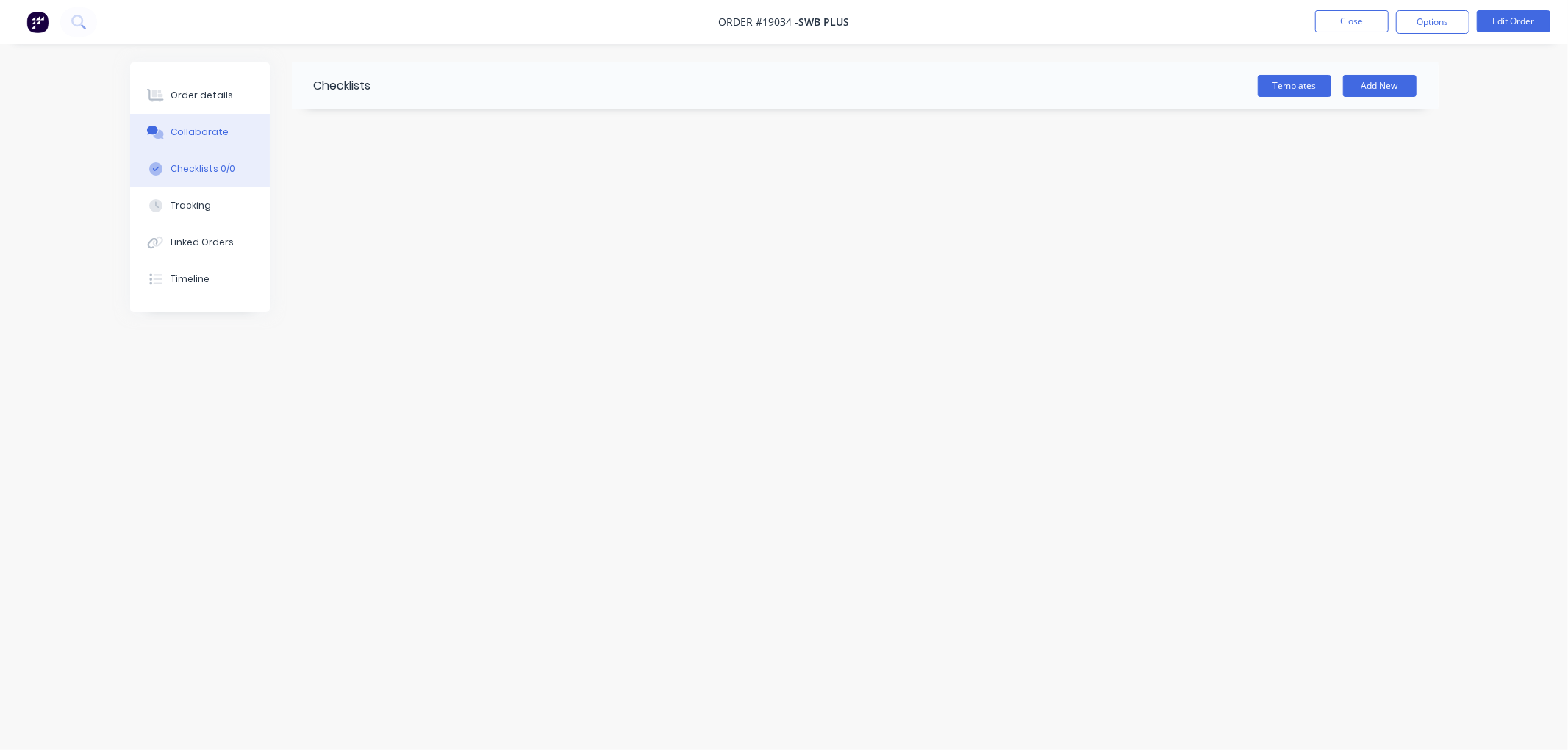
click at [194, 122] on button "Collaborate" at bounding box center [200, 132] width 140 height 37
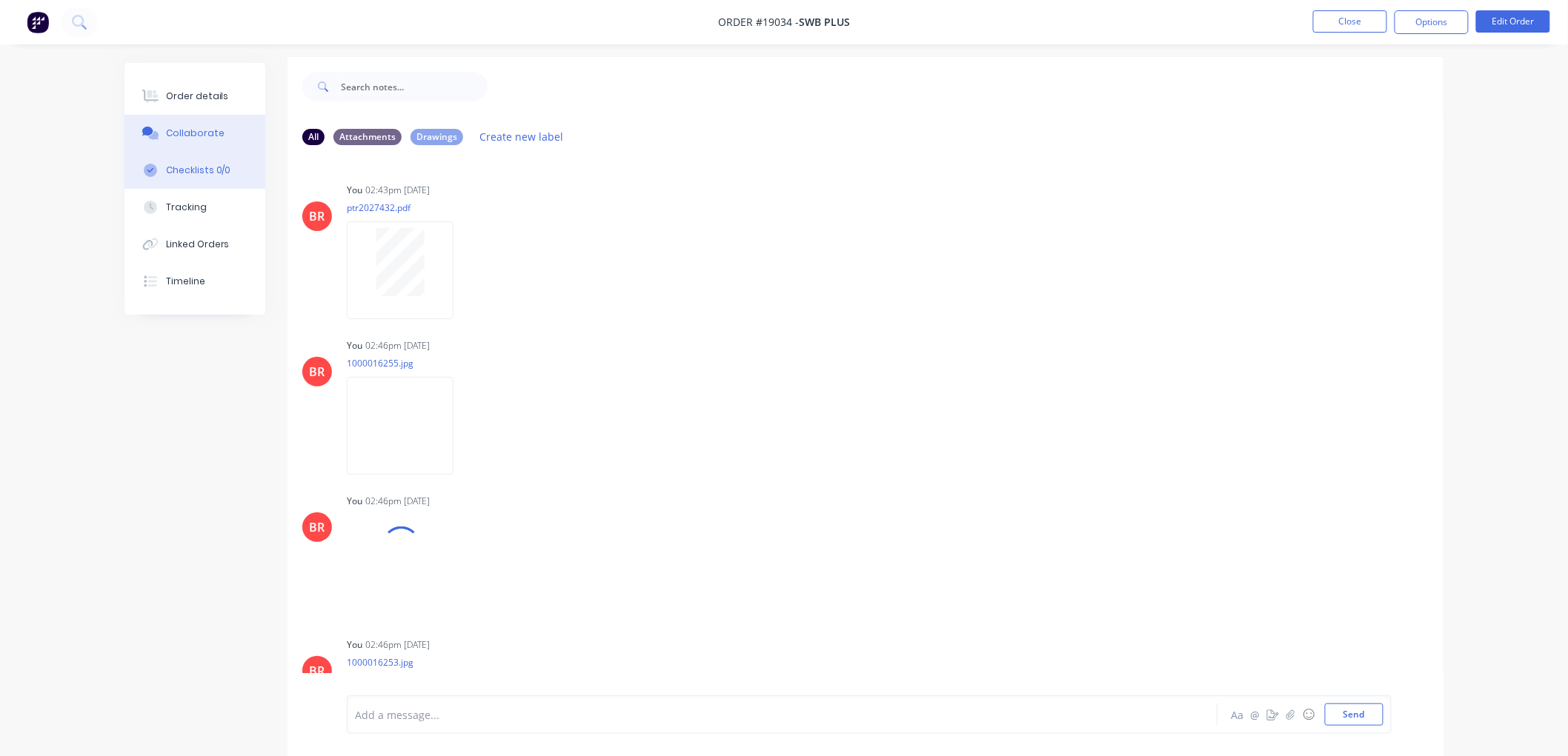
scroll to position [23, 0]
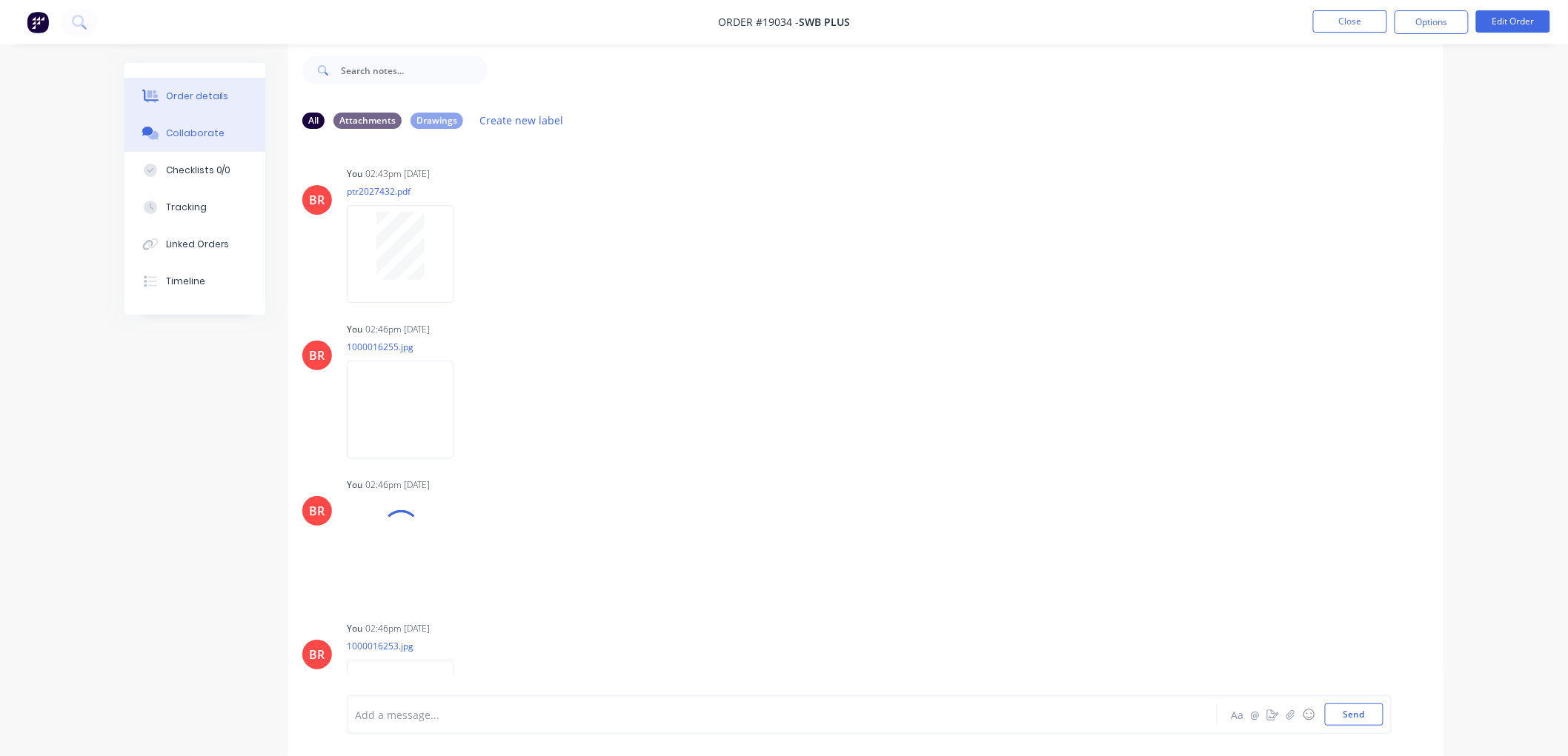
click at [205, 78] on button "Order details" at bounding box center [194, 96] width 141 height 37
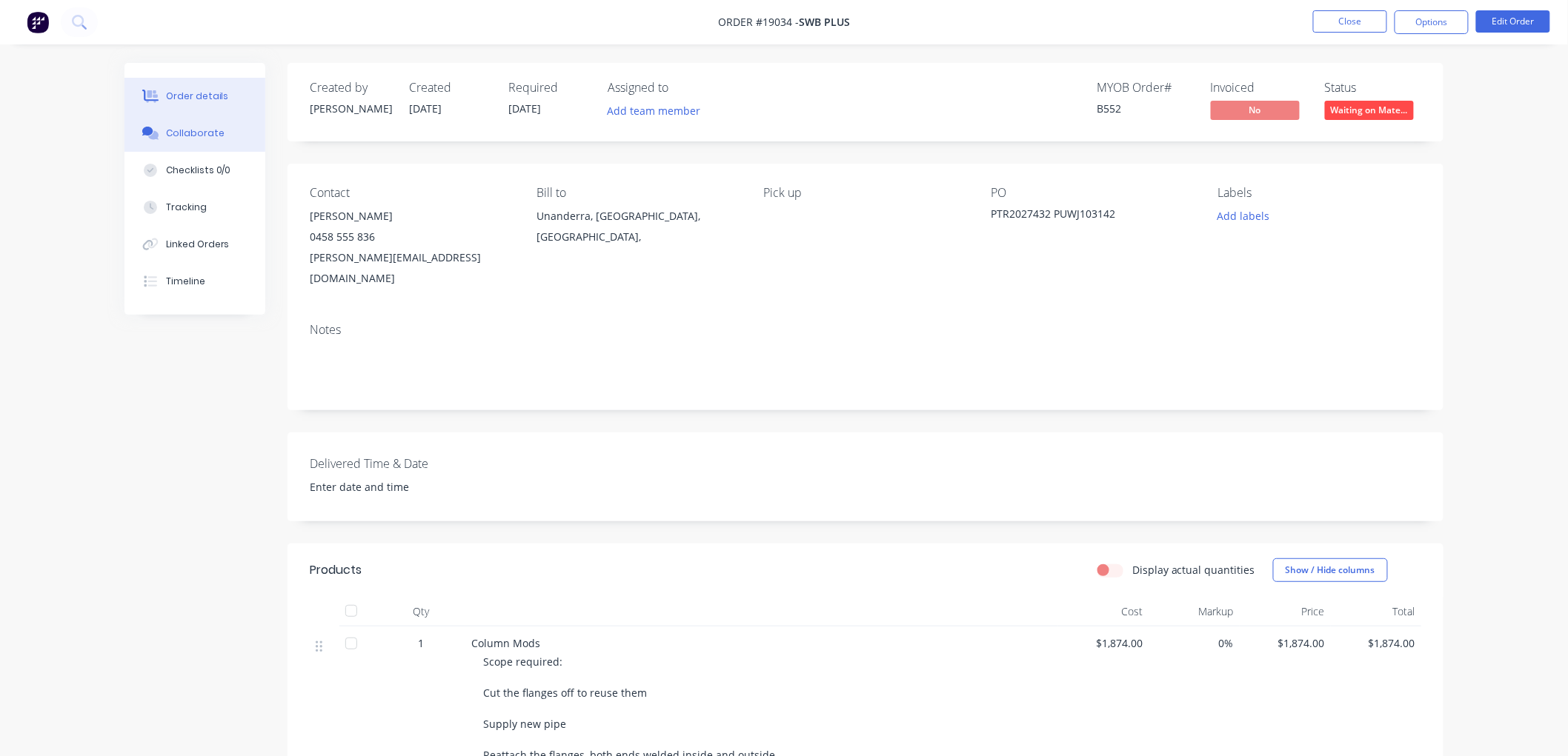
click at [175, 142] on button "Collaborate" at bounding box center [194, 133] width 141 height 37
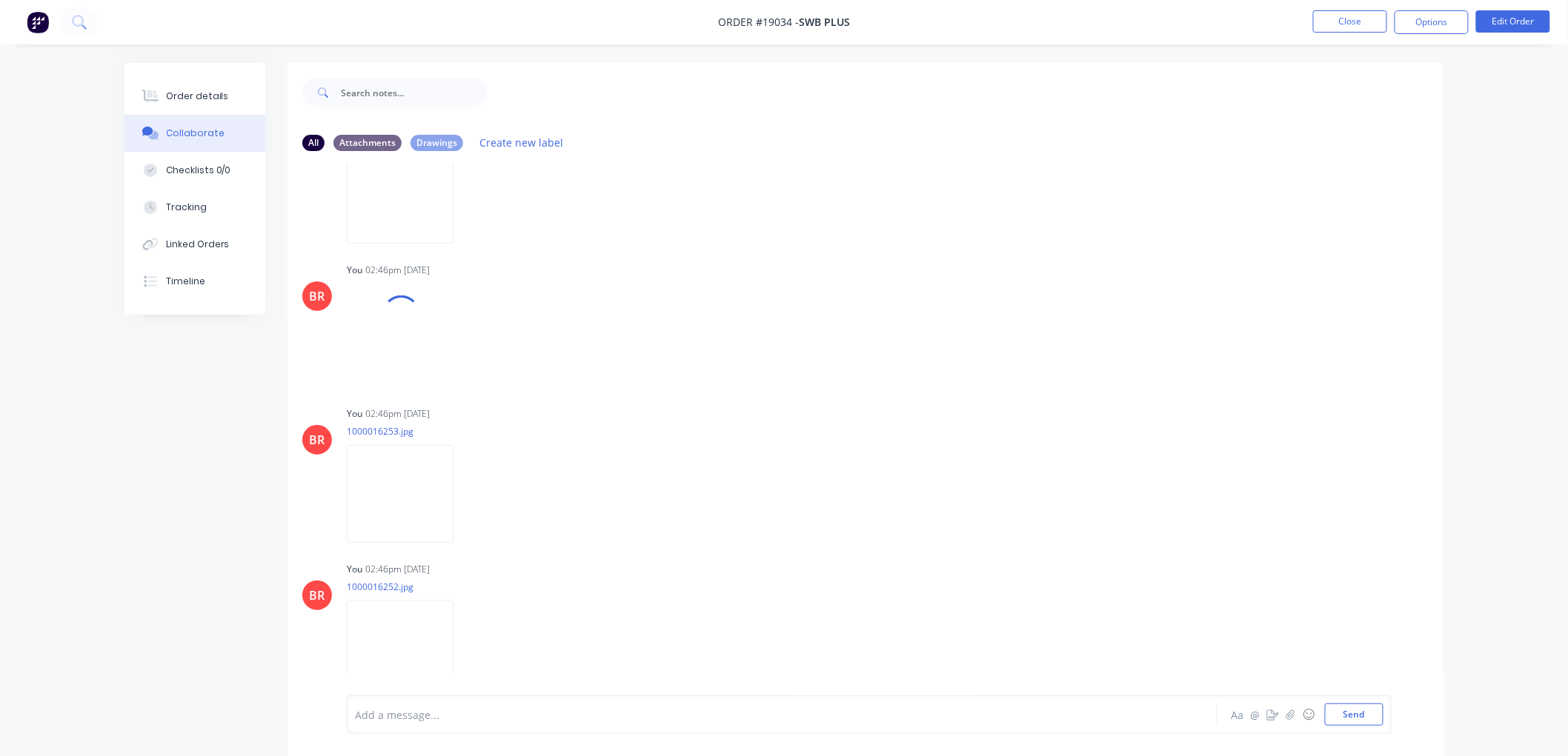
scroll to position [319, 0]
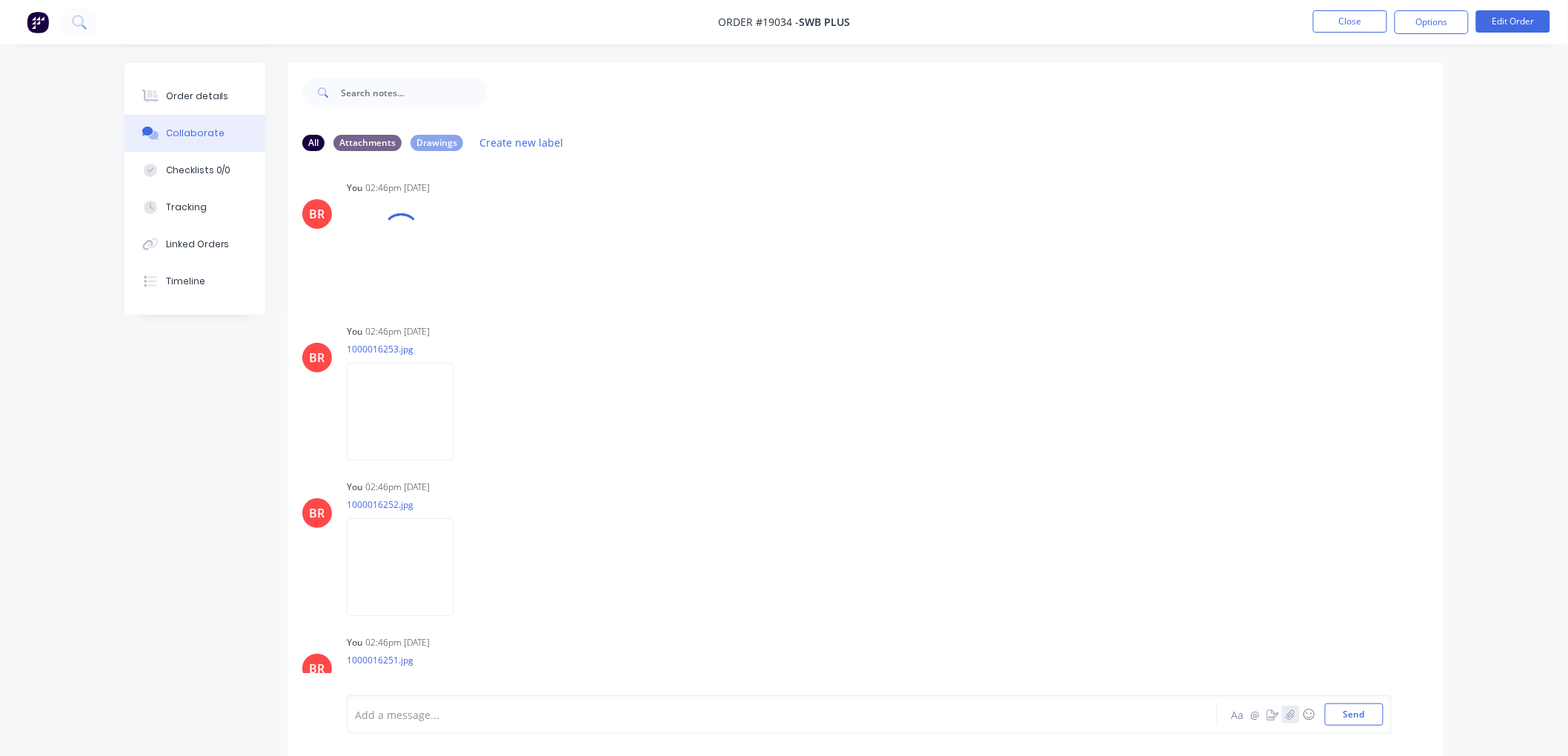
click at [1287, 713] on icon "button" at bounding box center [1291, 715] width 9 height 11
click at [1347, 703] on button "Send" at bounding box center [1354, 714] width 59 height 22
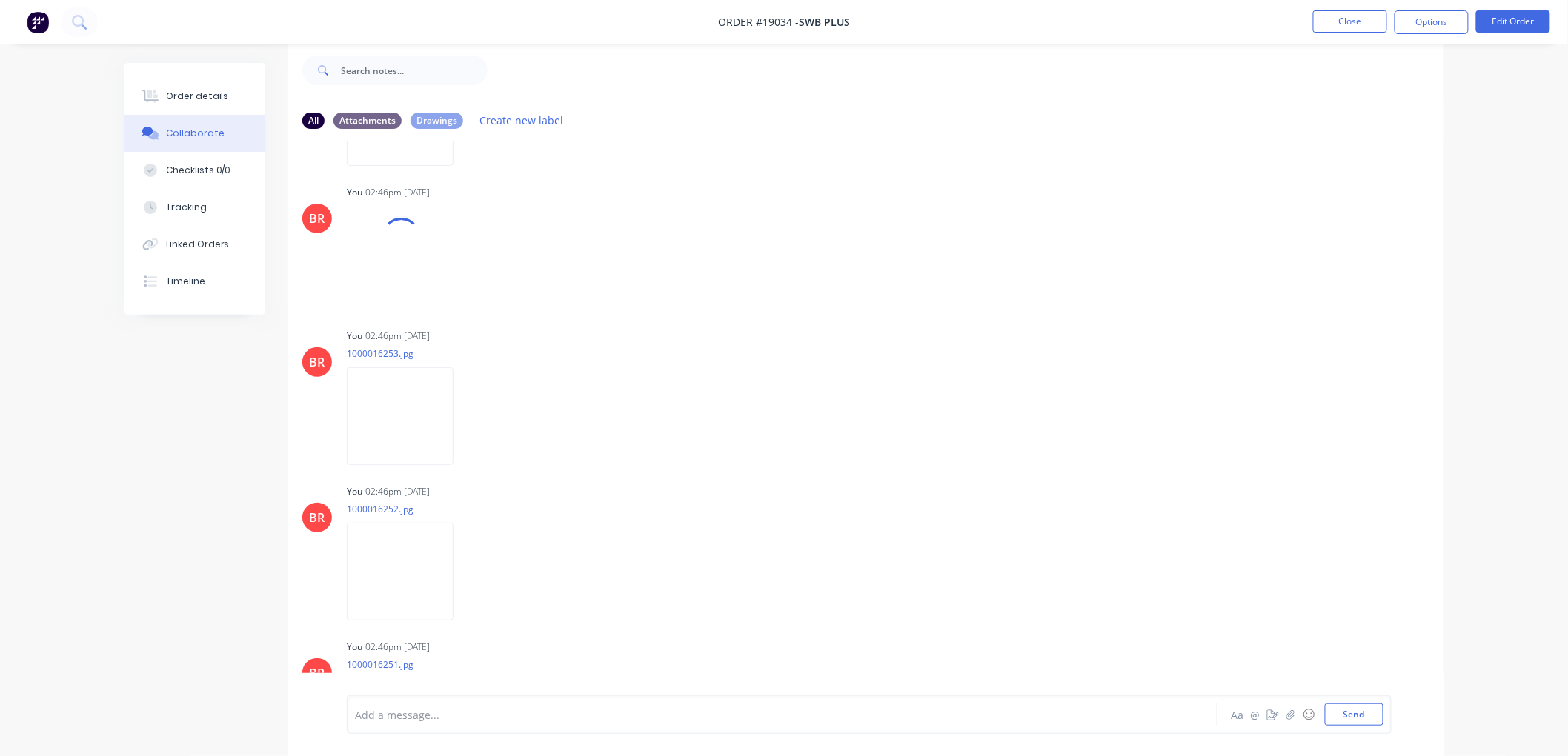
scroll to position [63, 0]
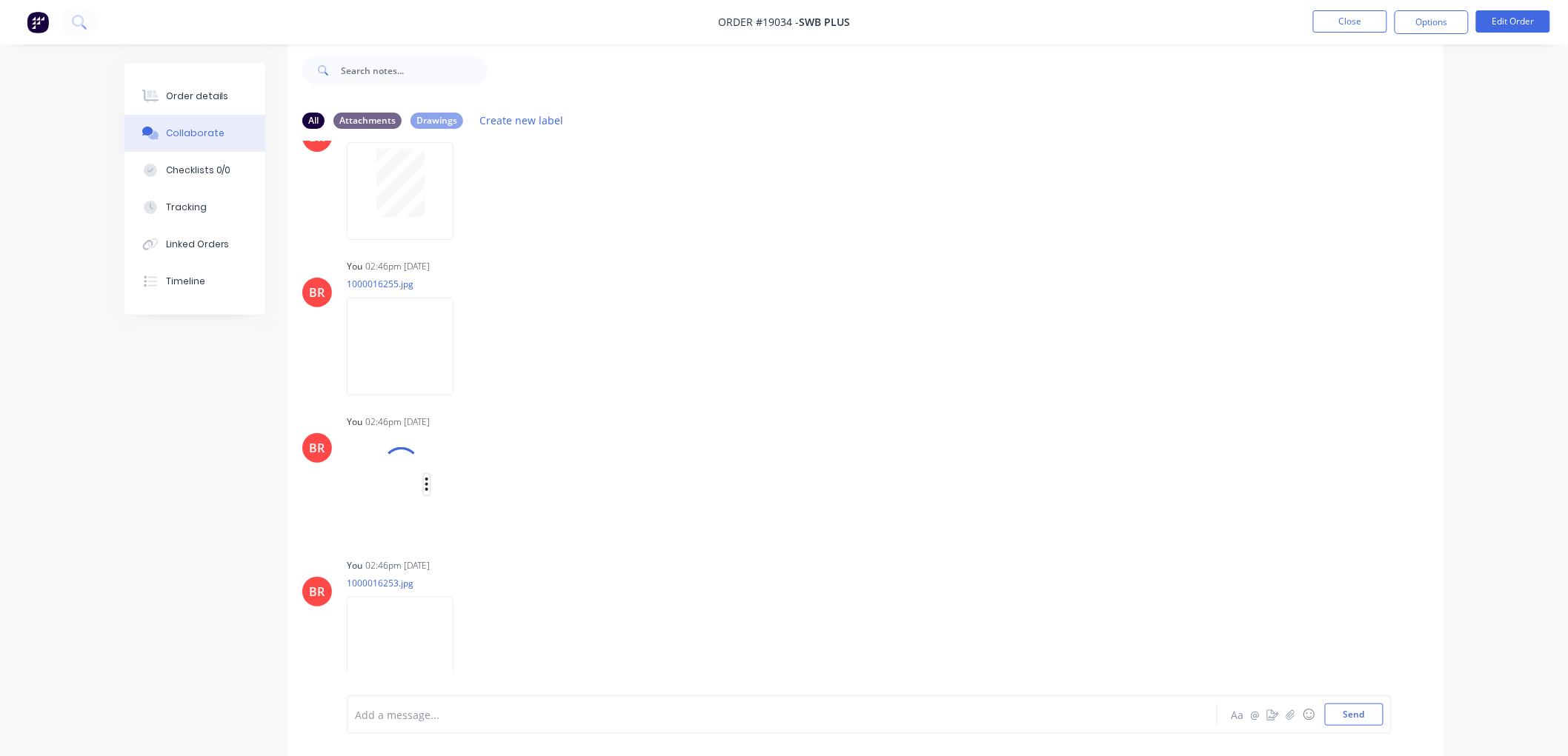
click at [425, 482] on icon "button" at bounding box center [427, 485] width 5 height 17
click at [482, 544] on button "Delete" at bounding box center [524, 557] width 167 height 34
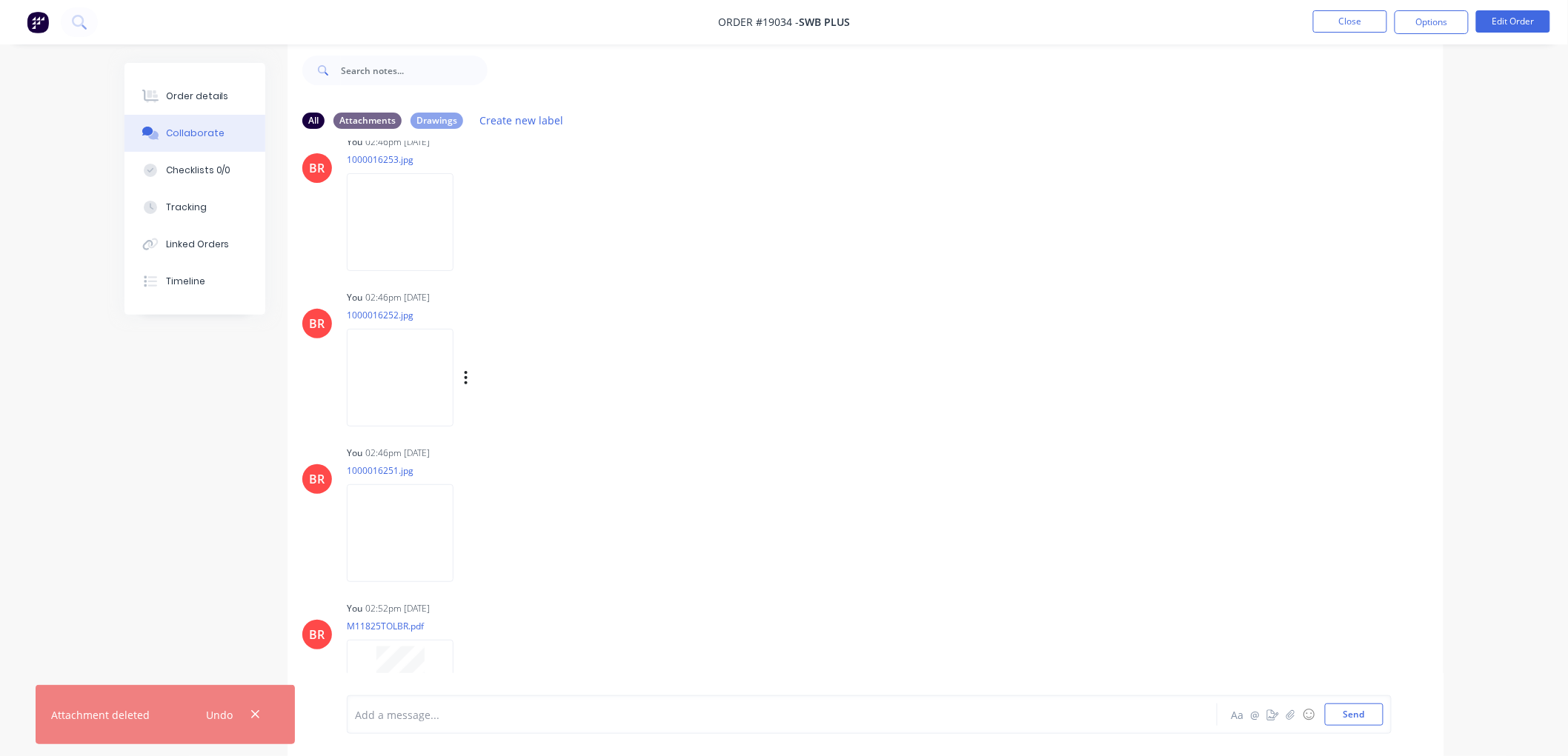
scroll to position [412, 0]
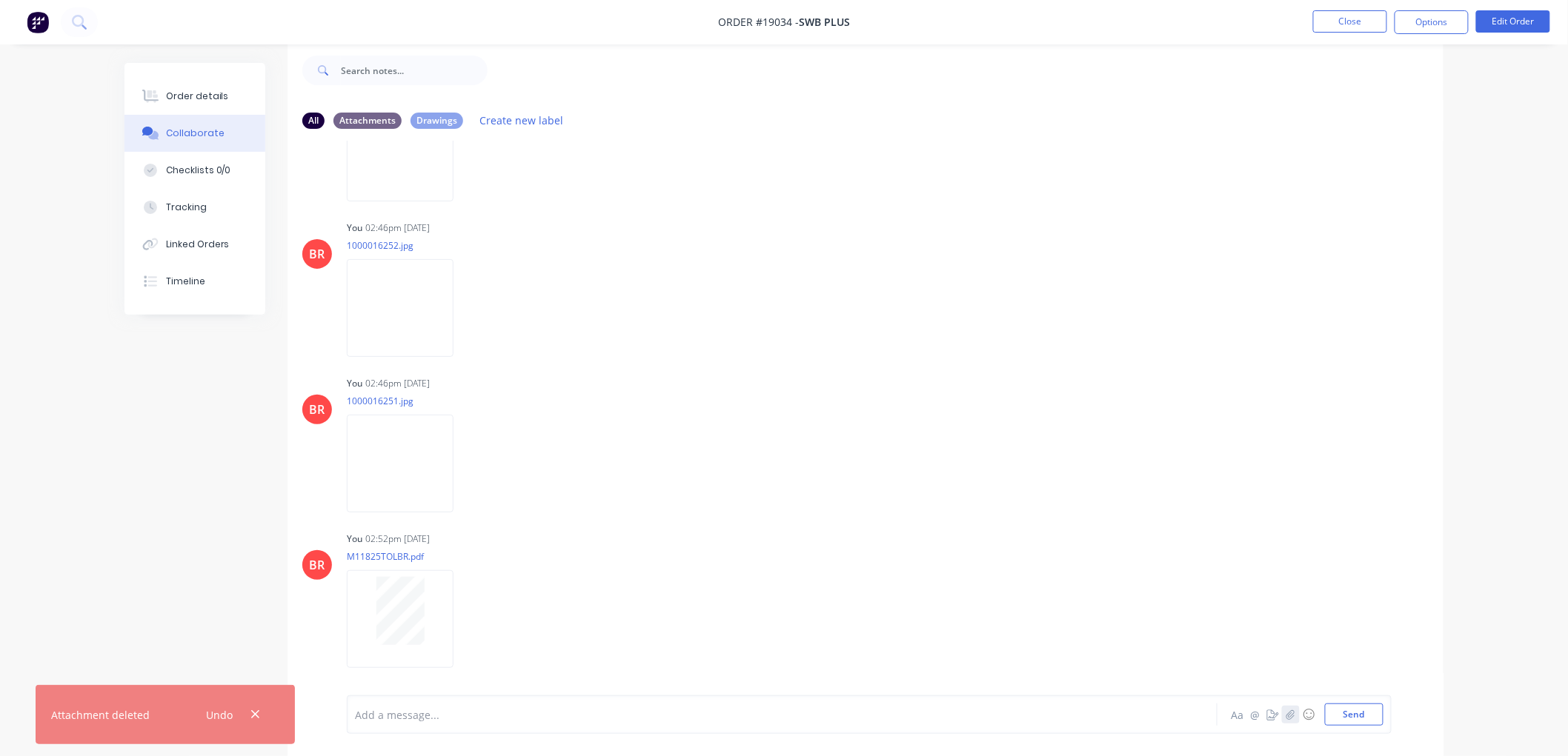
click at [1284, 717] on button "button" at bounding box center [1290, 714] width 18 height 18
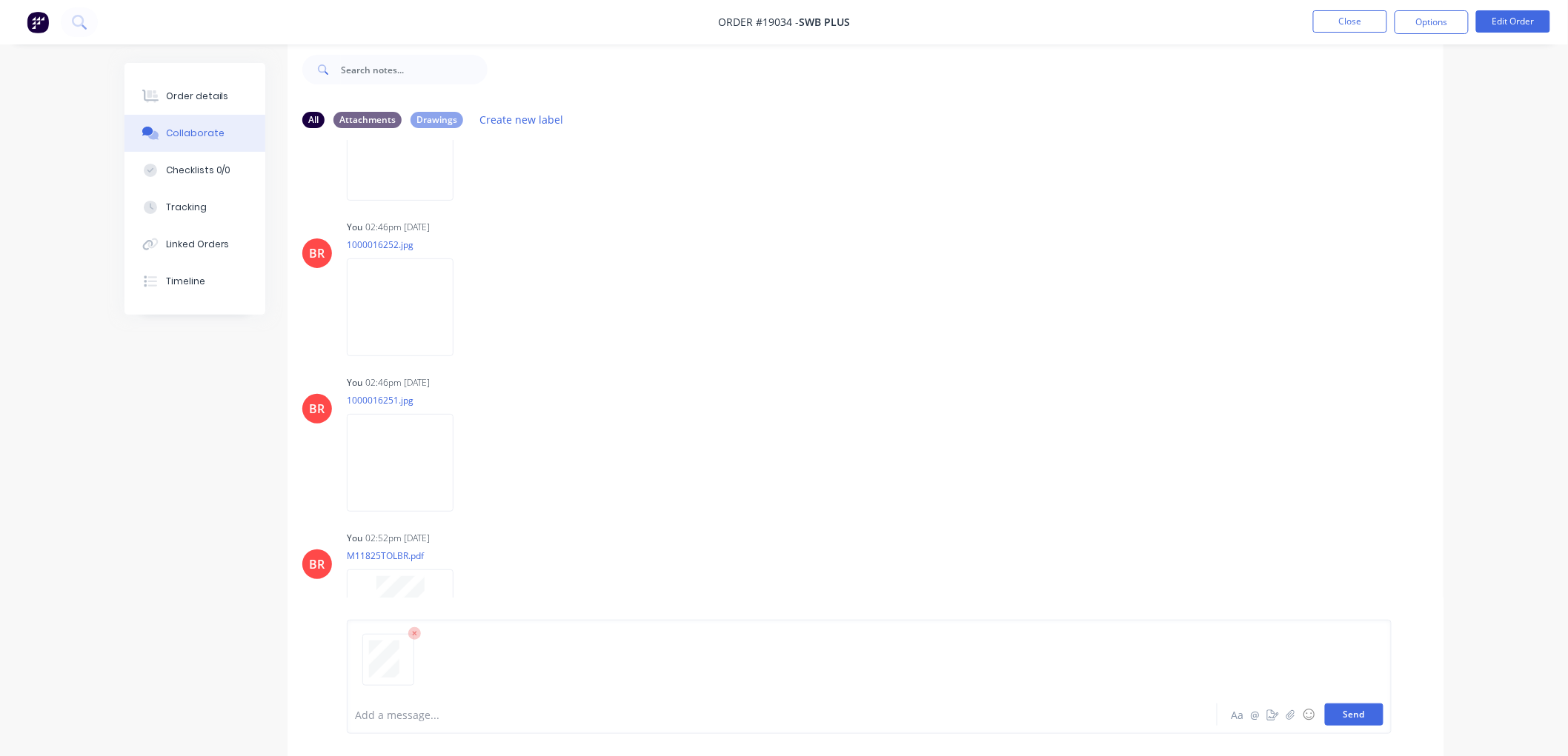
click at [1367, 715] on button "Send" at bounding box center [1354, 714] width 59 height 22
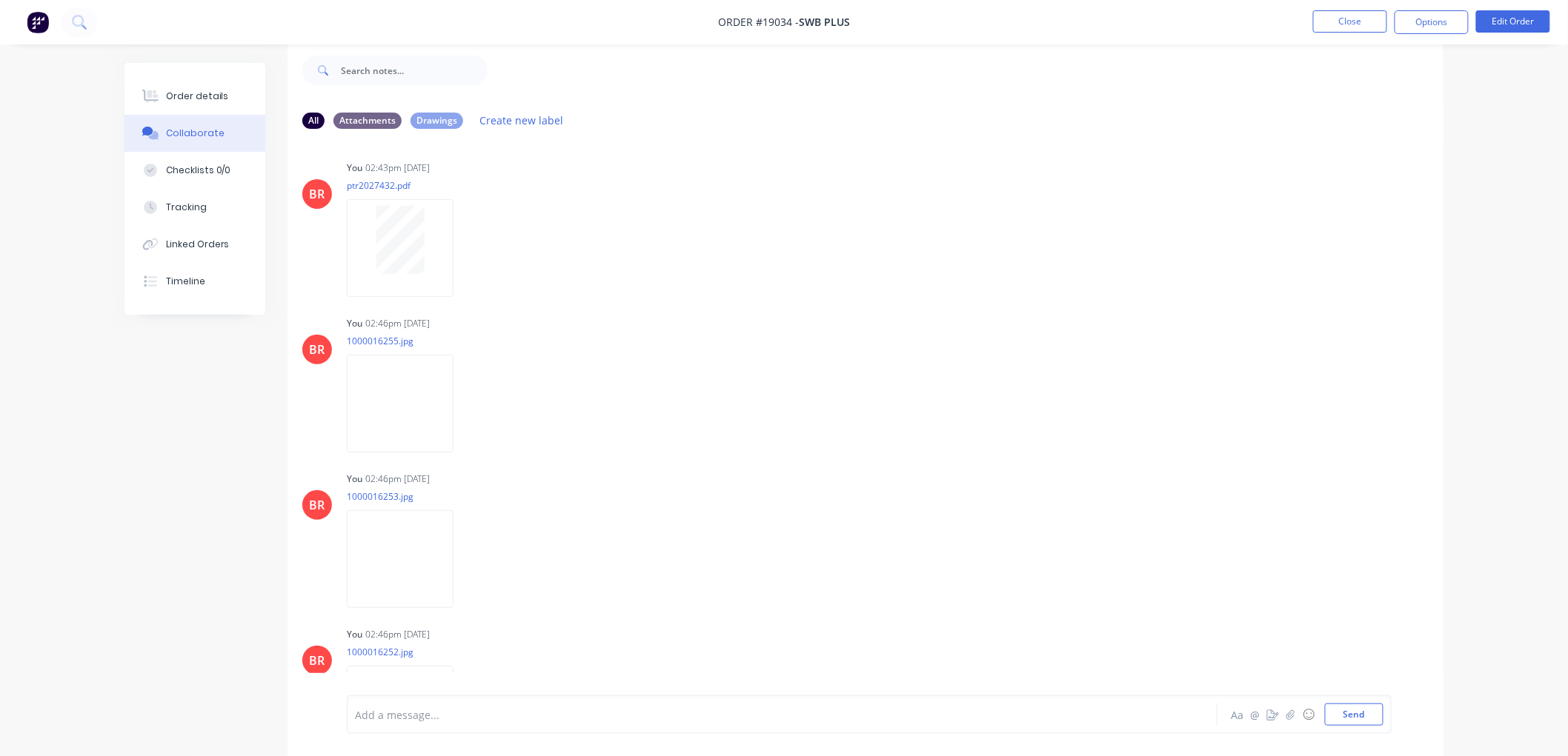
scroll to position [0, 0]
click at [204, 90] on div "Order details" at bounding box center [197, 96] width 63 height 13
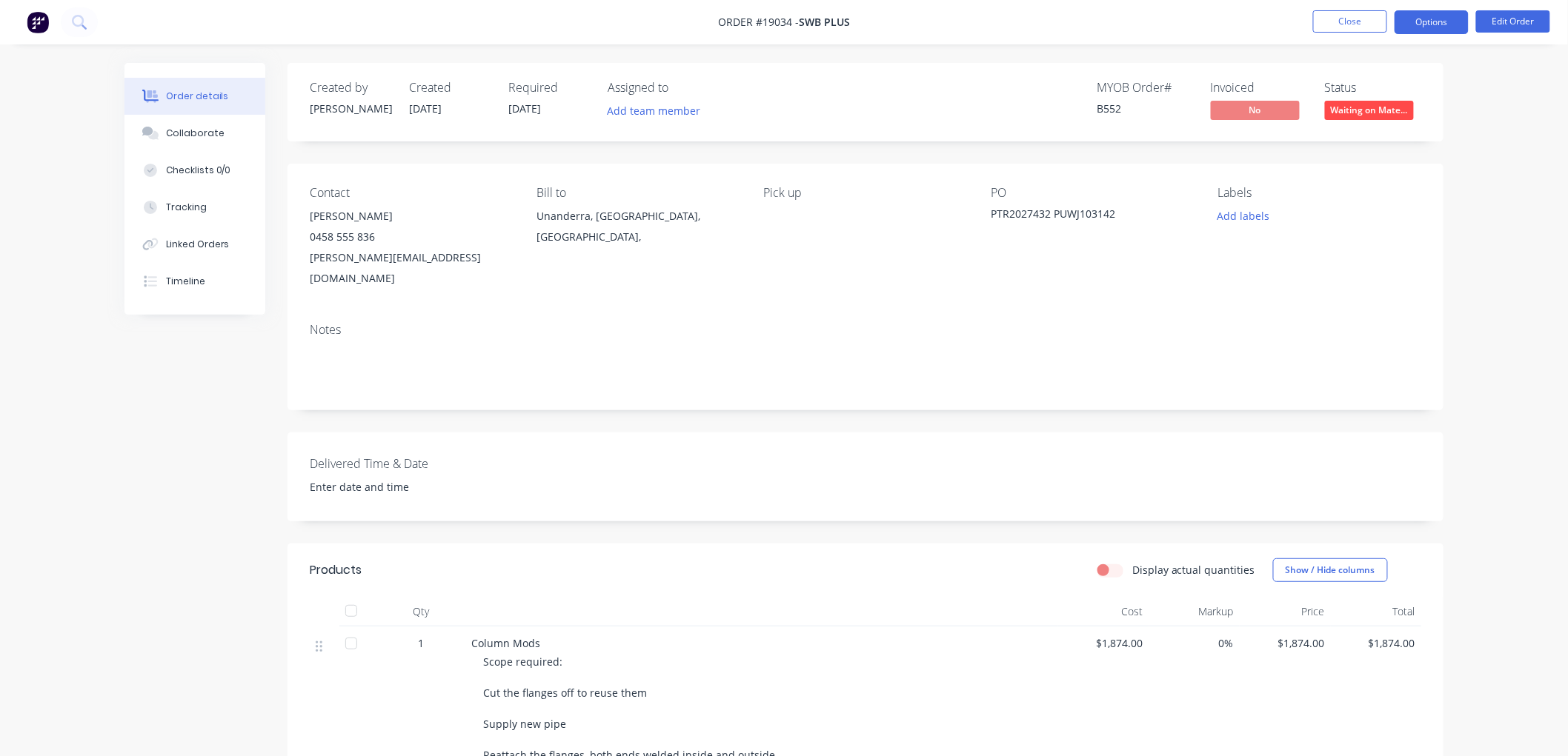
click at [1411, 24] on button "Options" at bounding box center [1431, 22] width 74 height 24
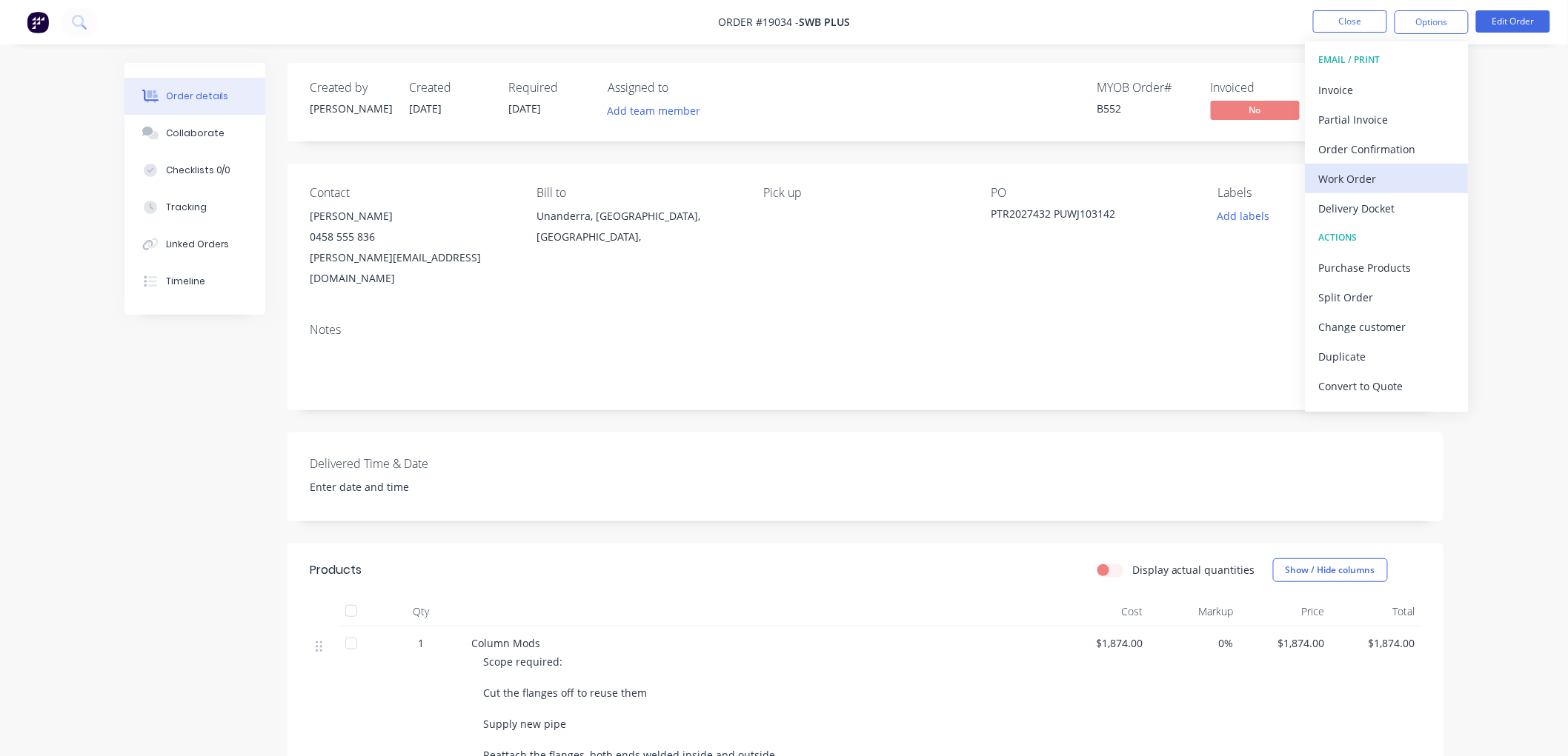
click at [1349, 180] on div "Work Order" at bounding box center [1387, 179] width 136 height 21
click at [1342, 175] on div "Custom" at bounding box center [1387, 179] width 136 height 21
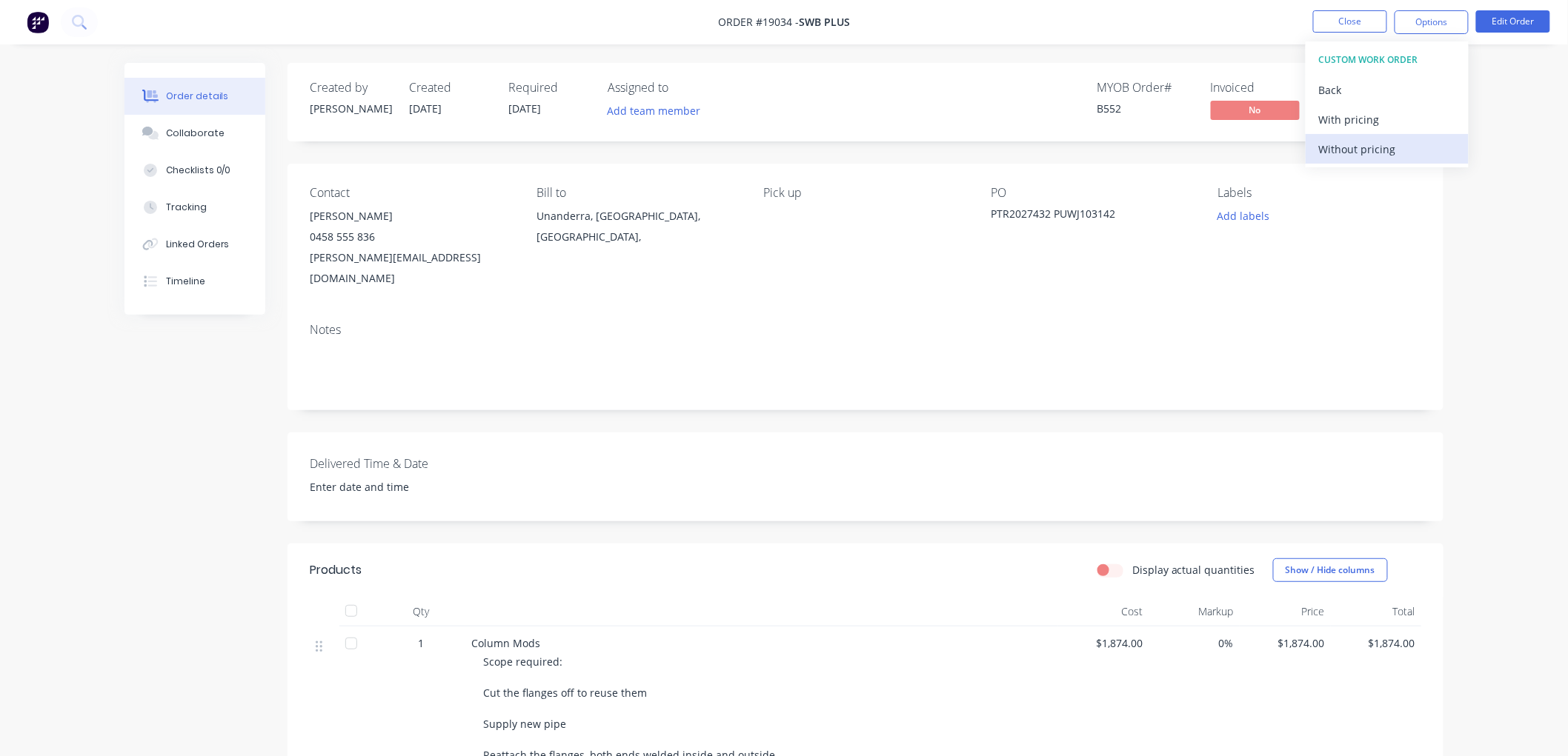
click at [1337, 146] on div "Without pricing" at bounding box center [1387, 149] width 136 height 21
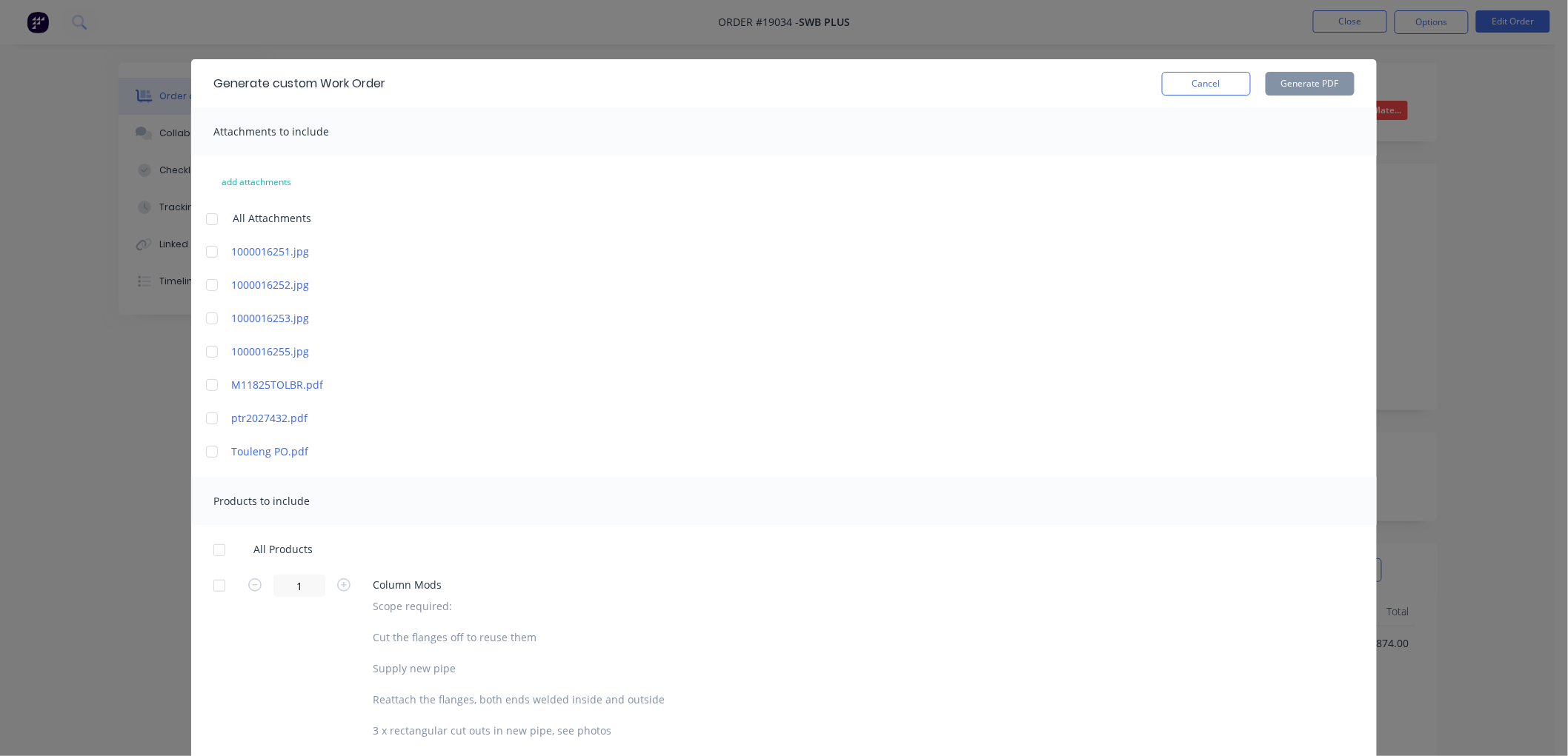
click at [204, 254] on div at bounding box center [212, 251] width 30 height 30
click at [205, 283] on div at bounding box center [212, 285] width 30 height 30
click at [209, 309] on div at bounding box center [212, 318] width 30 height 30
click at [205, 351] on div at bounding box center [212, 351] width 30 height 30
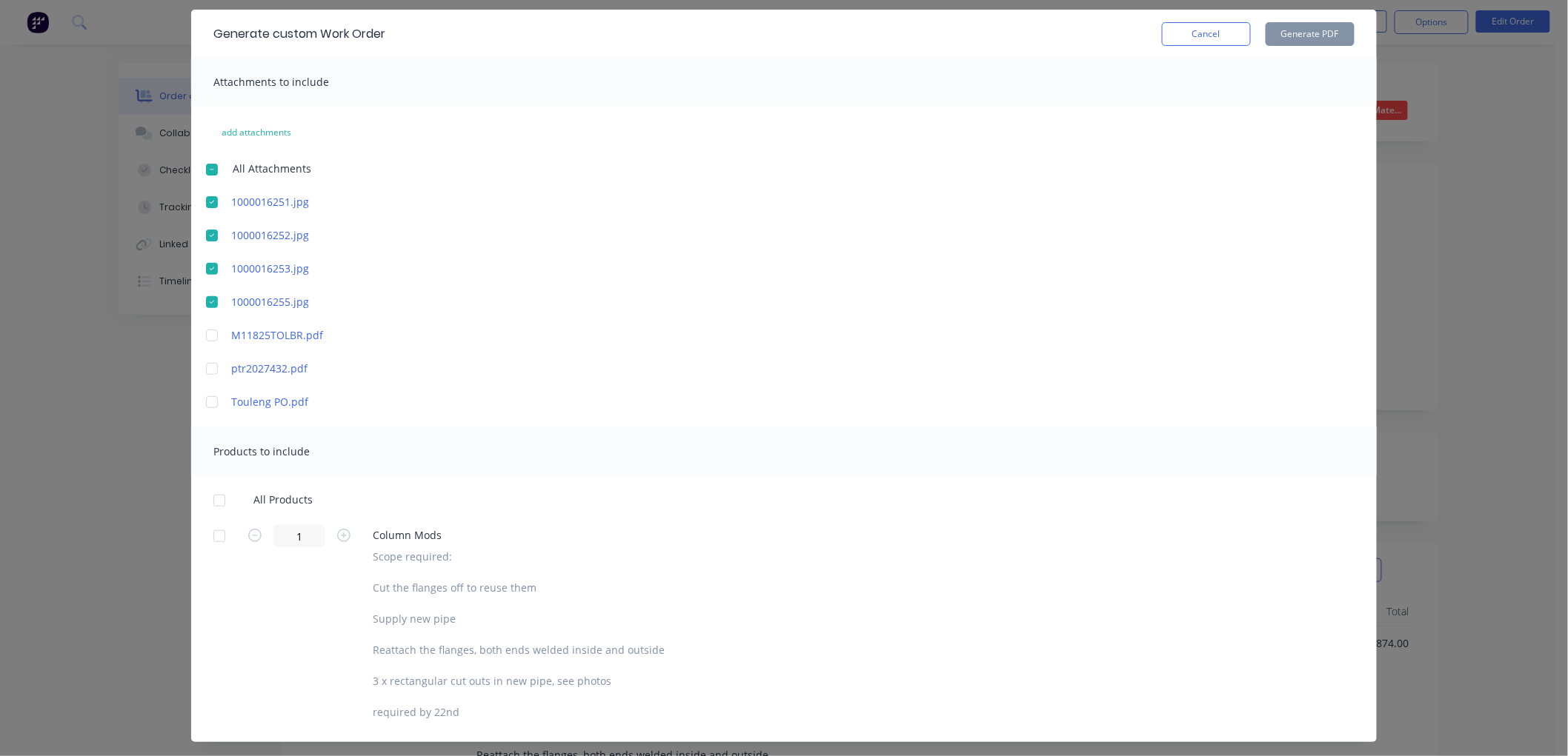
scroll to position [78, 0]
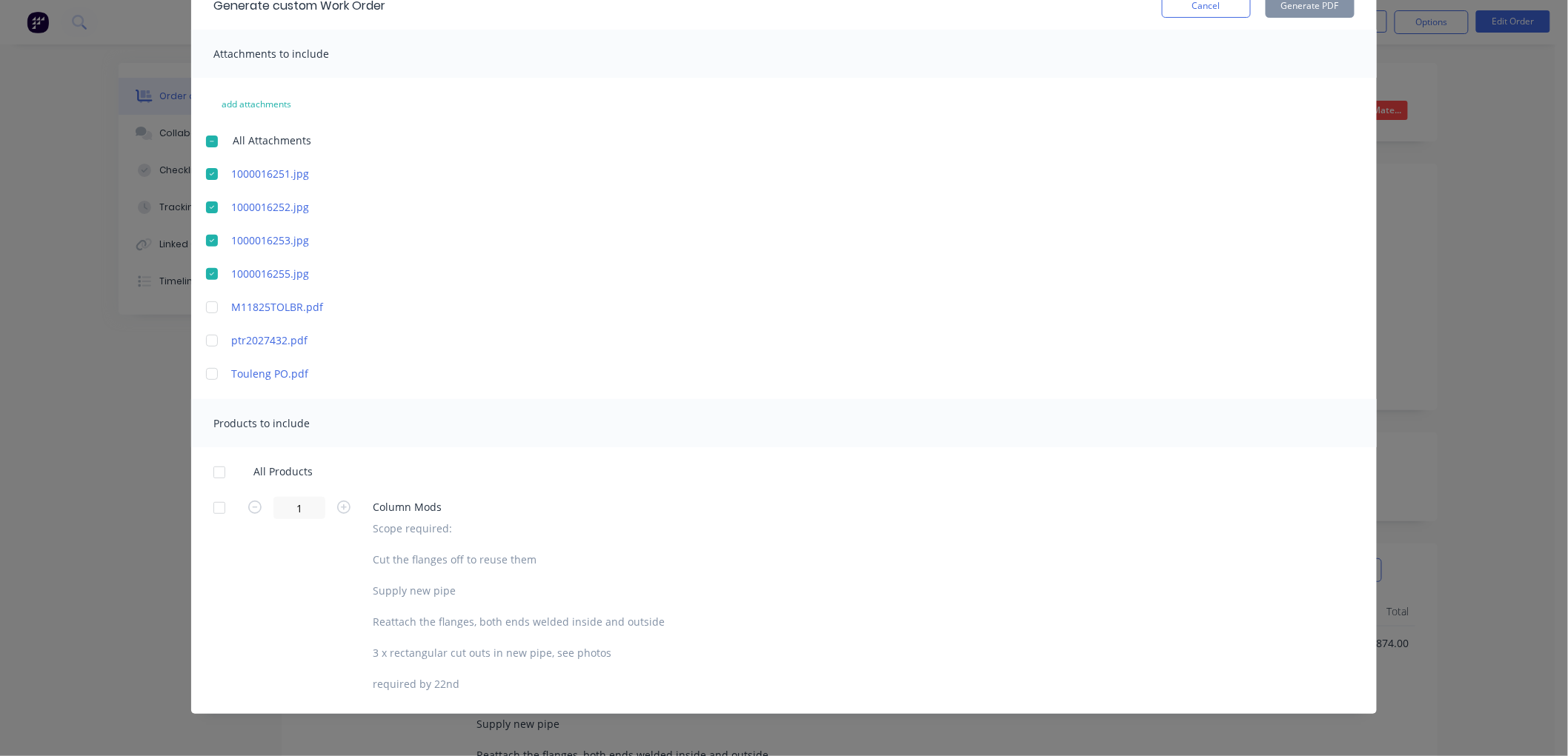
click at [213, 506] on div at bounding box center [219, 508] width 30 height 30
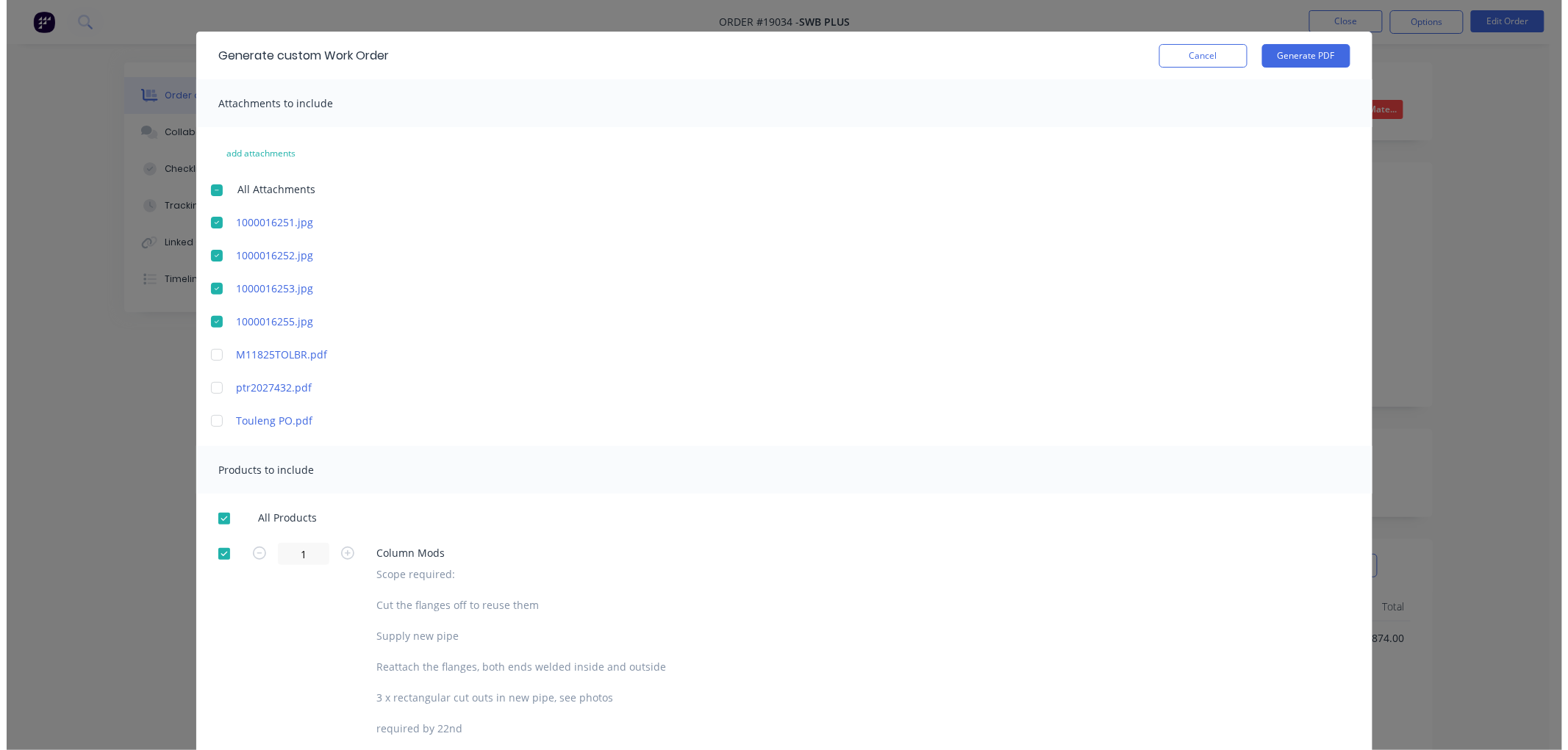
scroll to position [0, 0]
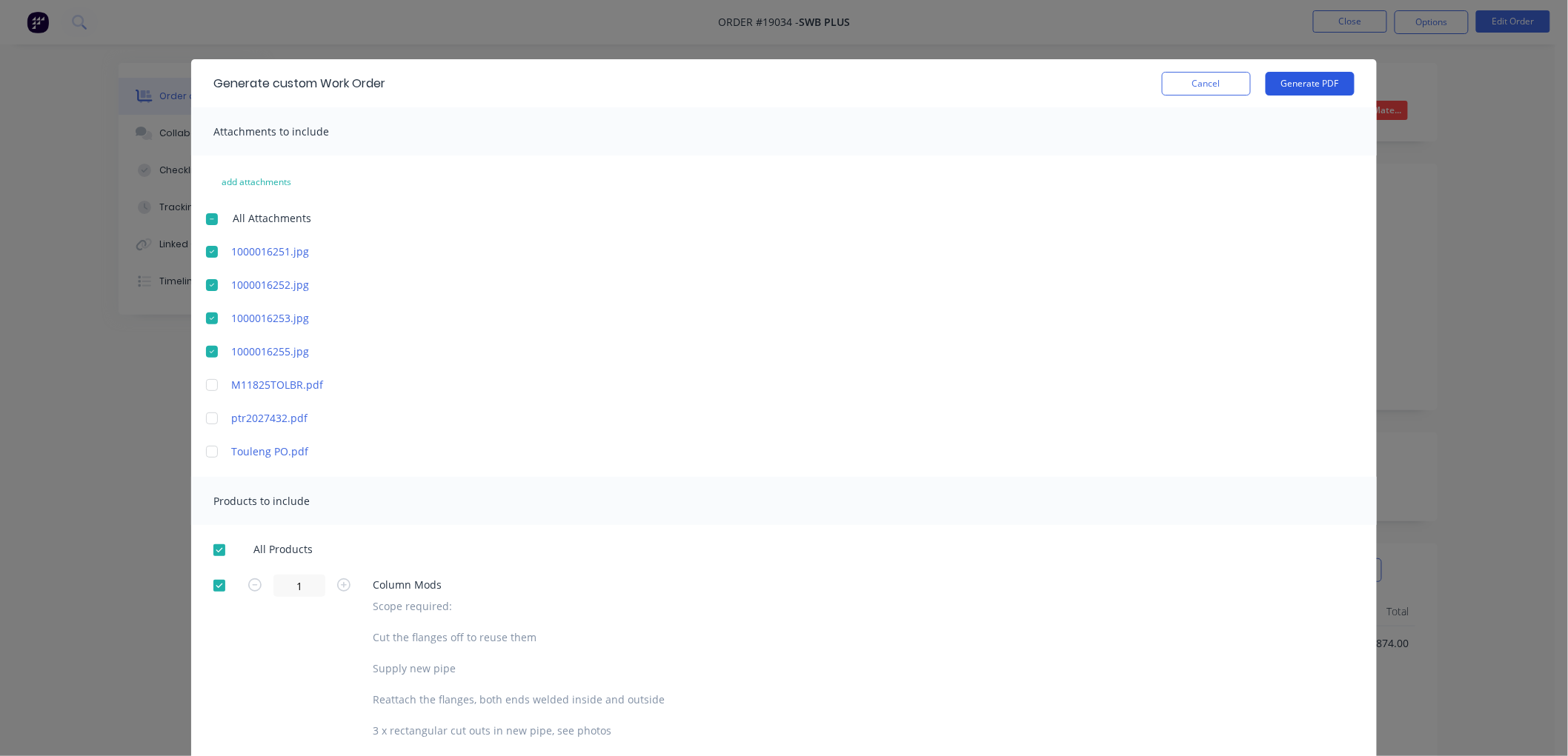
click at [1291, 82] on button "Generate PDF" at bounding box center [1310, 83] width 89 height 24
click at [1197, 85] on button "Cancel" at bounding box center [1206, 83] width 89 height 24
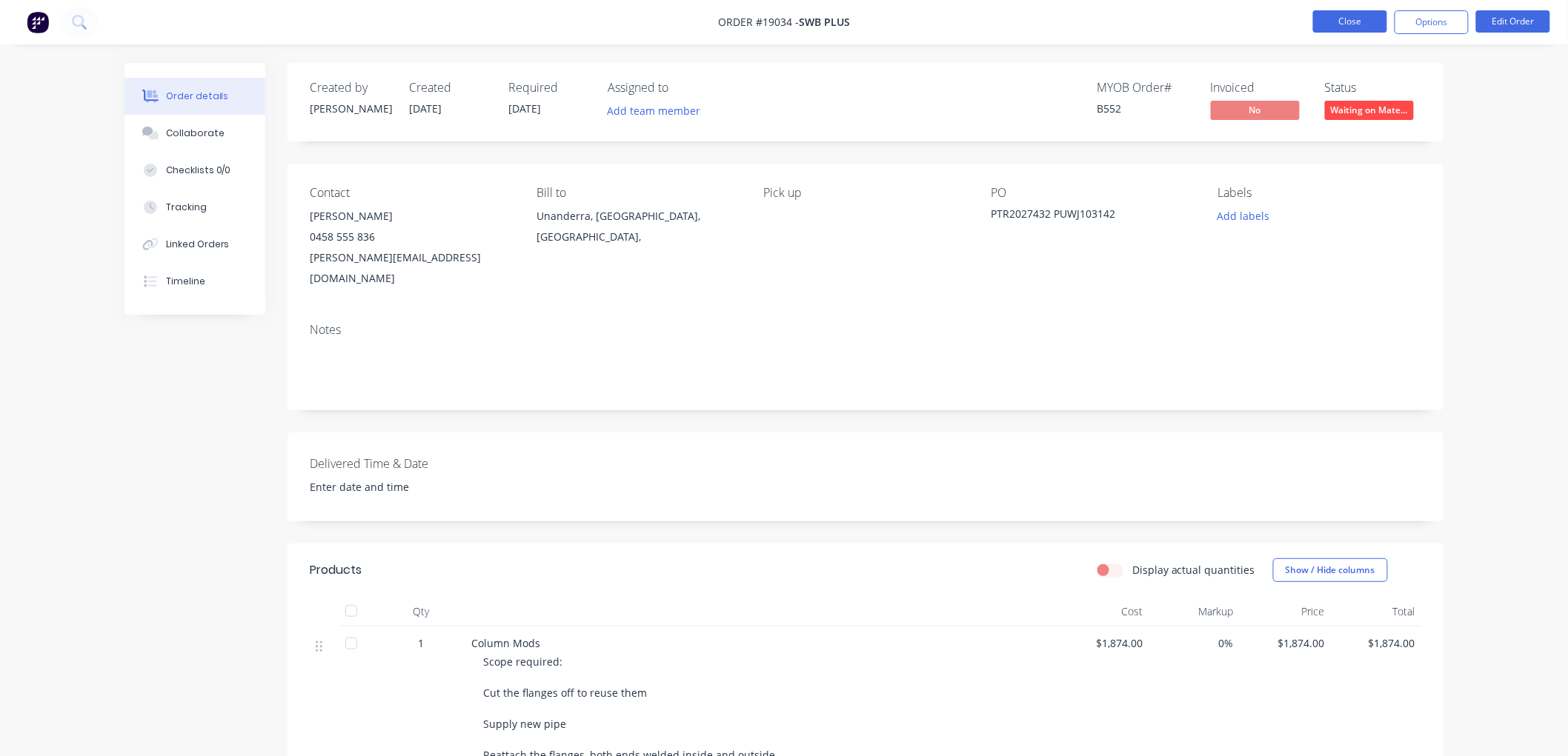
click at [1355, 17] on button "Close" at bounding box center [1349, 21] width 74 height 22
